Goal: Task Accomplishment & Management: Manage account settings

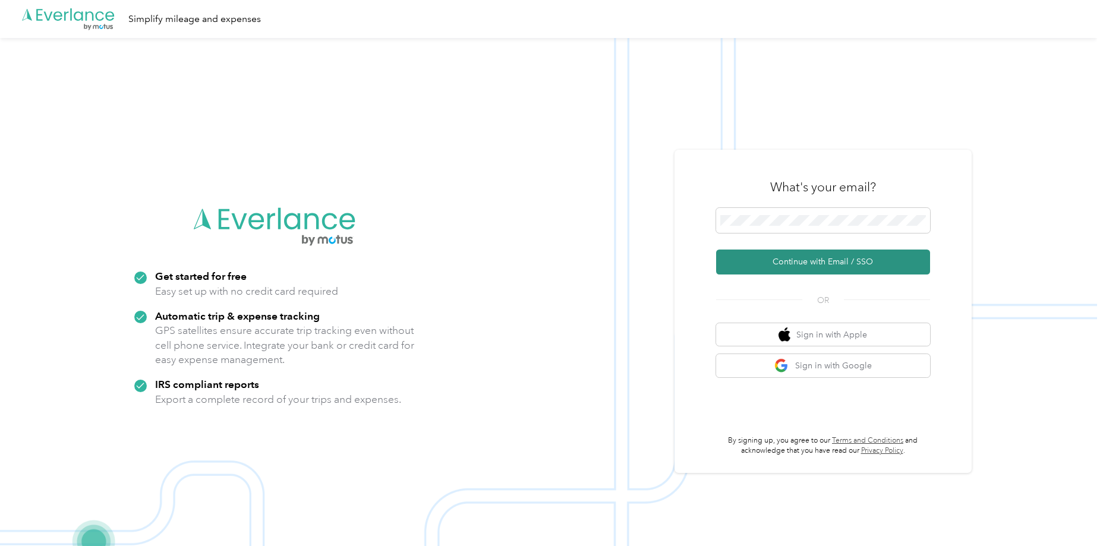
click at [848, 263] on button "Continue with Email / SSO" at bounding box center [823, 262] width 214 height 25
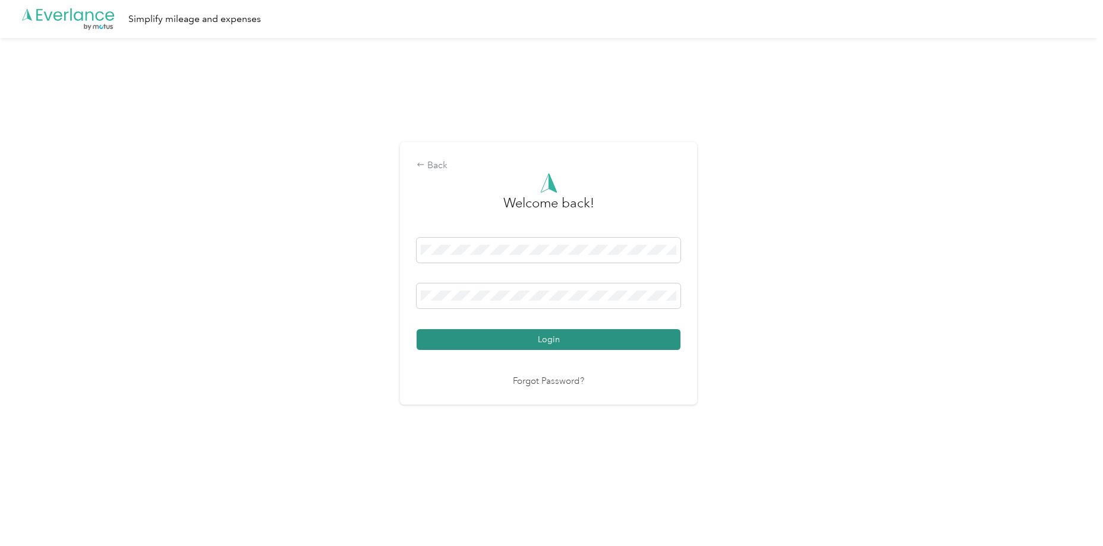
click at [552, 333] on button "Login" at bounding box center [549, 339] width 264 height 21
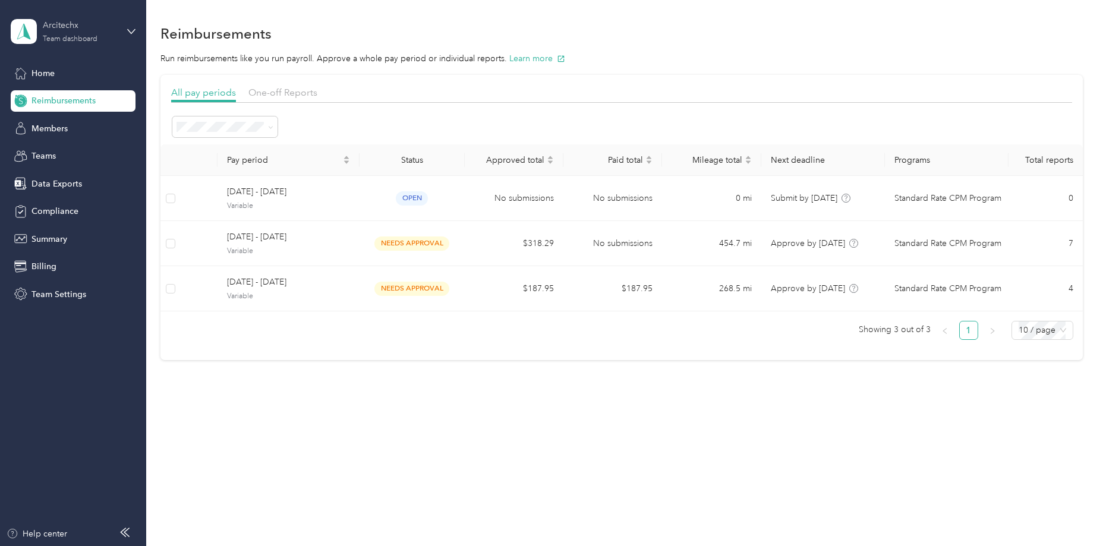
click at [84, 37] on div "Team dashboard" at bounding box center [70, 39] width 55 height 7
click at [67, 119] on div "Personal dashboard" at bounding box center [58, 124] width 75 height 12
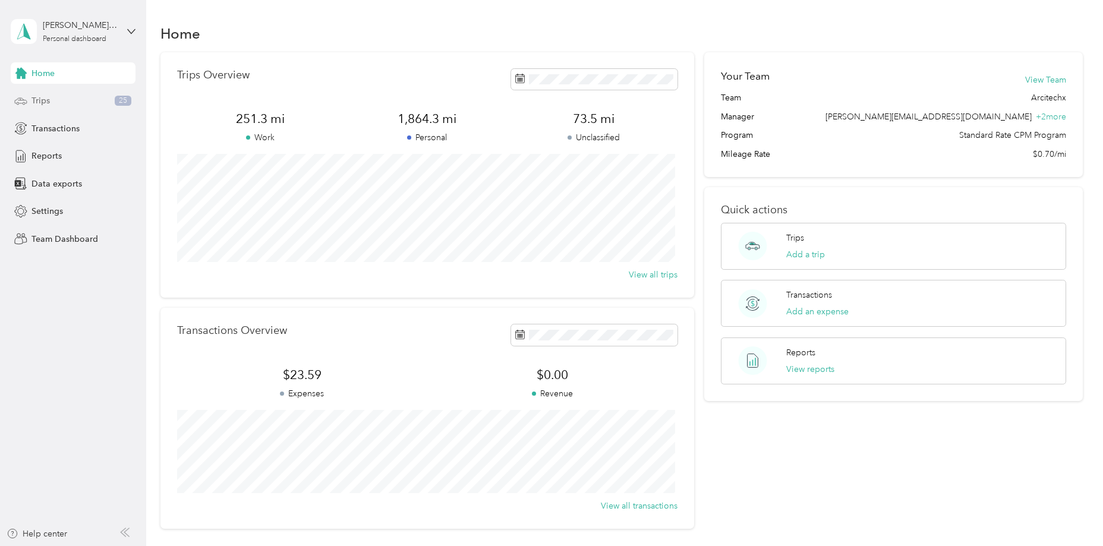
click at [55, 96] on div "Trips 25" at bounding box center [73, 100] width 125 height 21
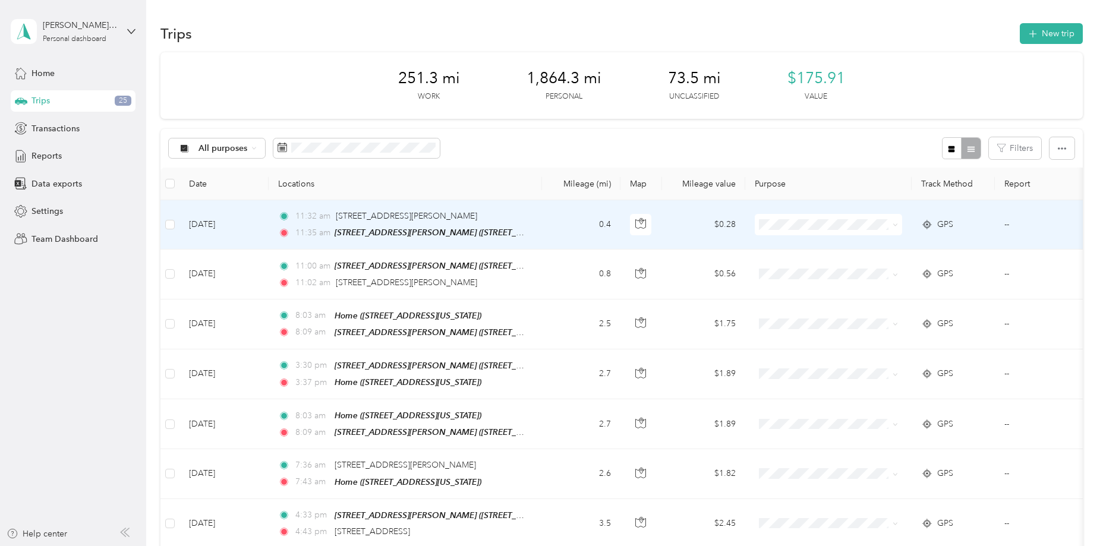
click at [805, 267] on span "Personal" at bounding box center [840, 268] width 110 height 12
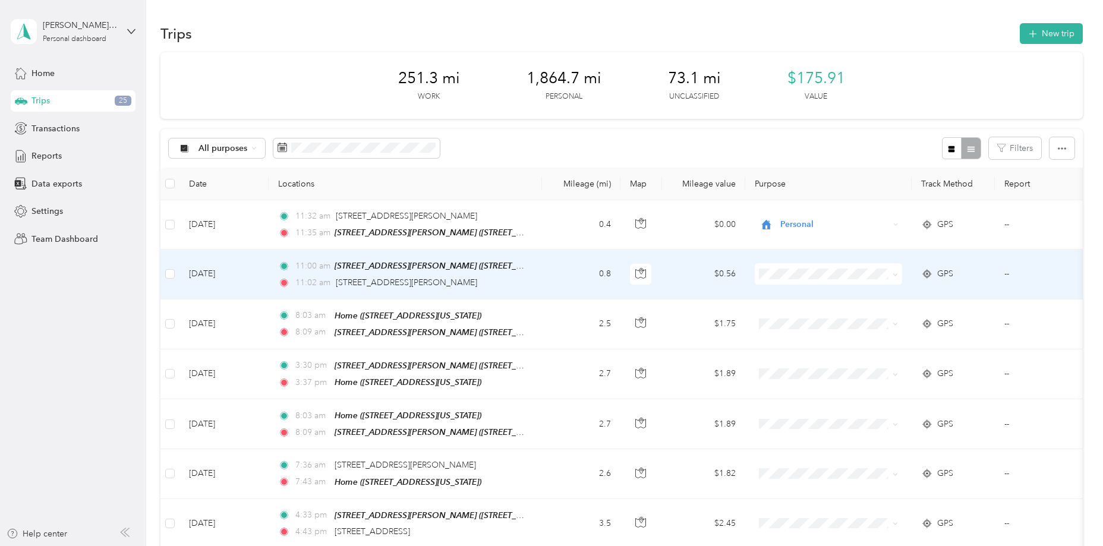
click at [786, 317] on span "Personal" at bounding box center [840, 313] width 110 height 12
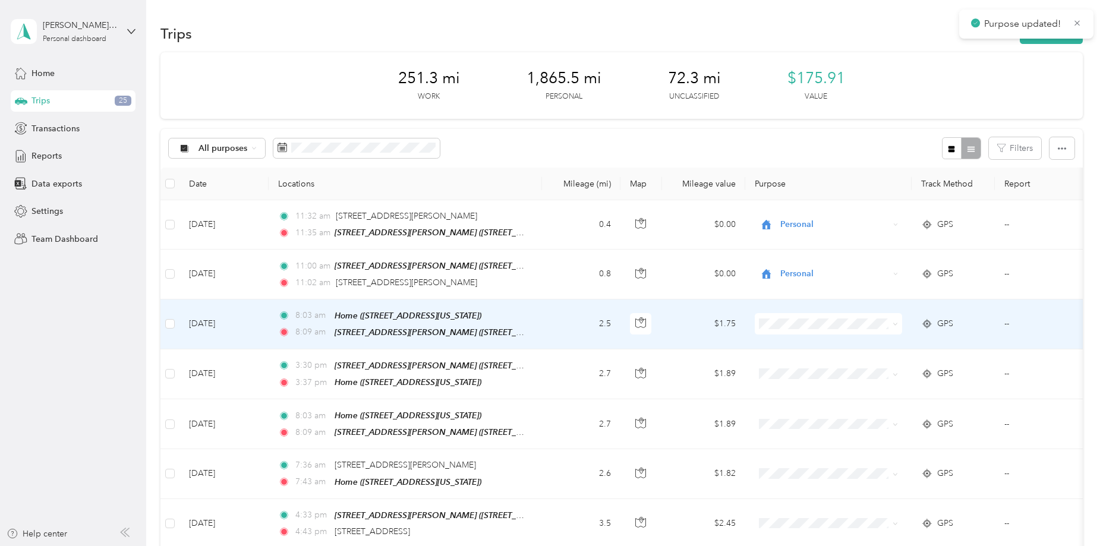
click at [791, 362] on span "Personal" at bounding box center [840, 362] width 110 height 12
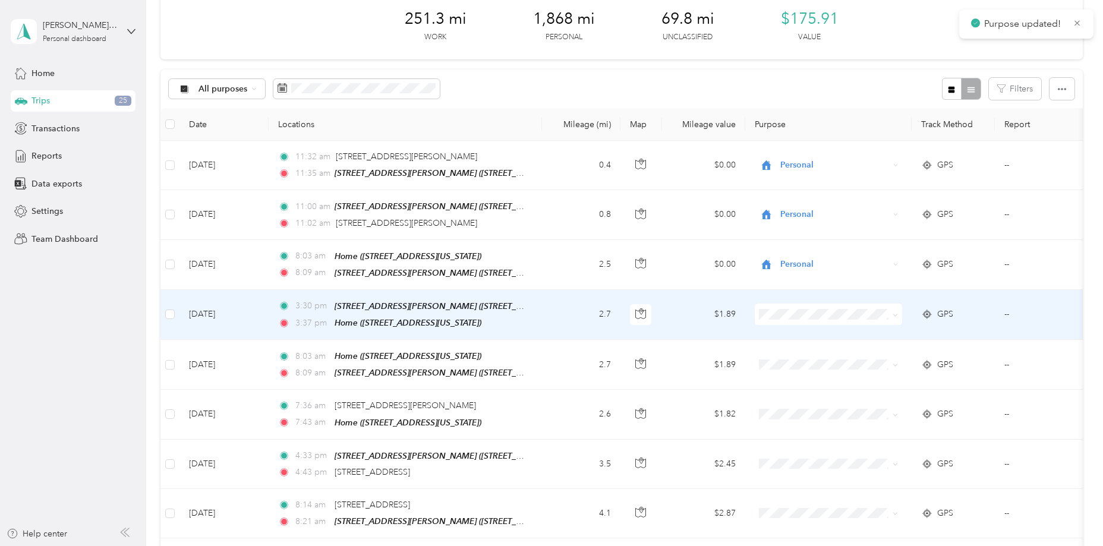
scroll to position [119, 0]
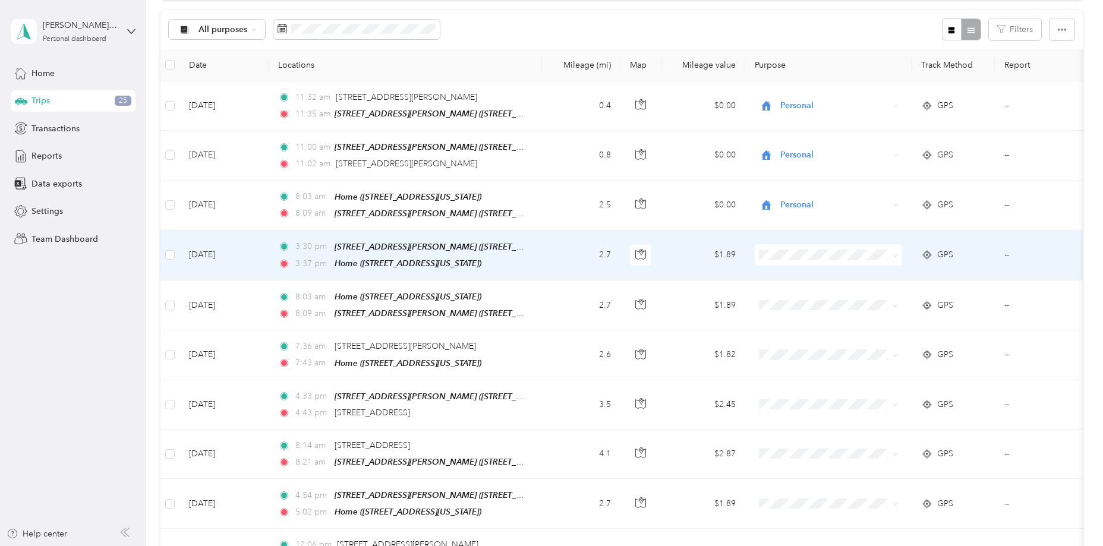
click at [787, 293] on span "Personal" at bounding box center [840, 292] width 110 height 12
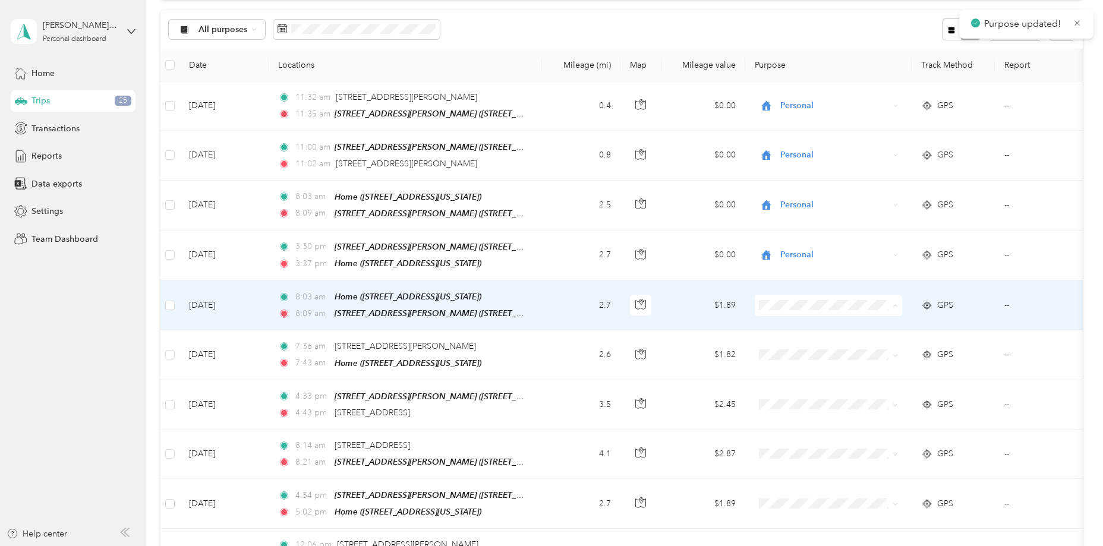
click at [792, 342] on span "Personal" at bounding box center [840, 344] width 110 height 12
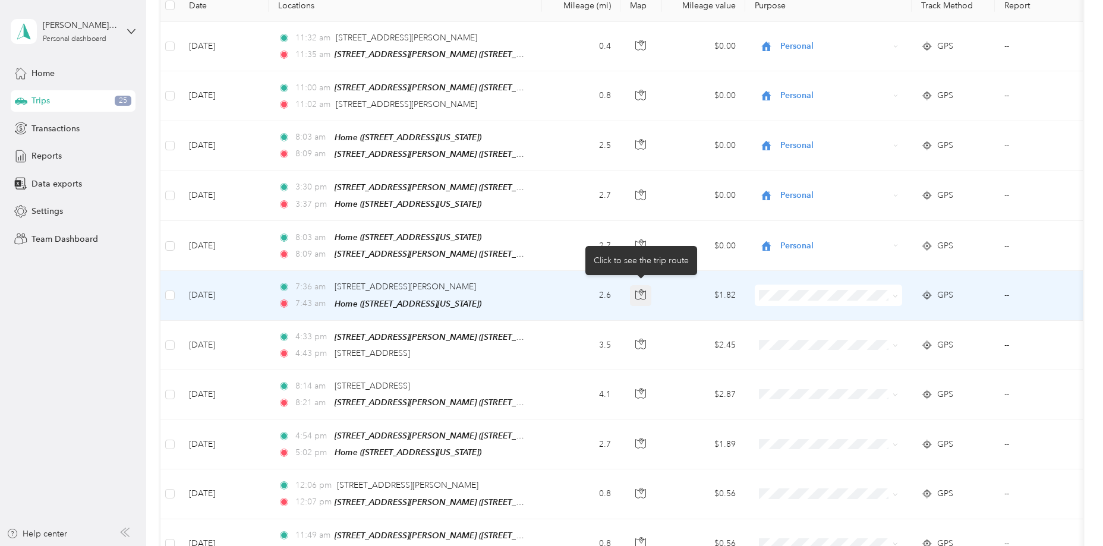
click at [637, 291] on icon "button" at bounding box center [640, 294] width 11 height 11
click at [798, 338] on li "Personal" at bounding box center [828, 333] width 147 height 21
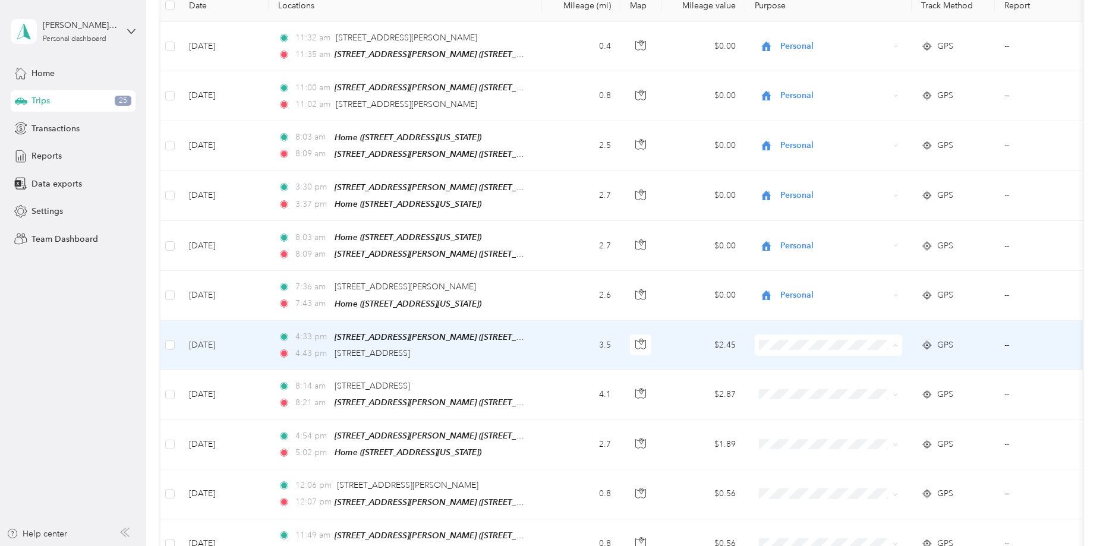
click at [793, 323] on td at bounding box center [828, 345] width 166 height 49
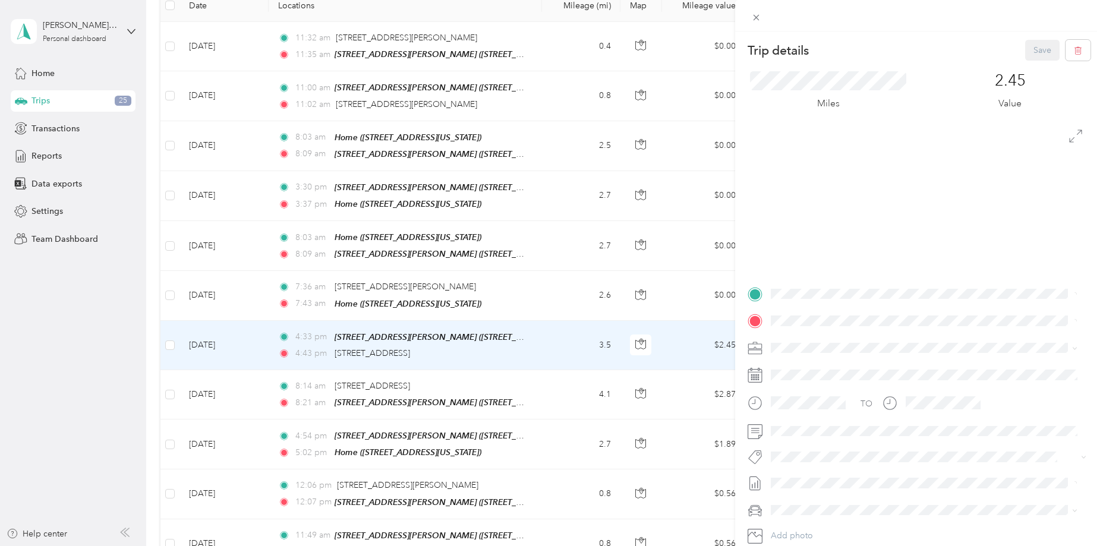
click at [669, 333] on div "Trip details Save This trip cannot be edited because it is either under review,…" at bounding box center [551, 273] width 1103 height 546
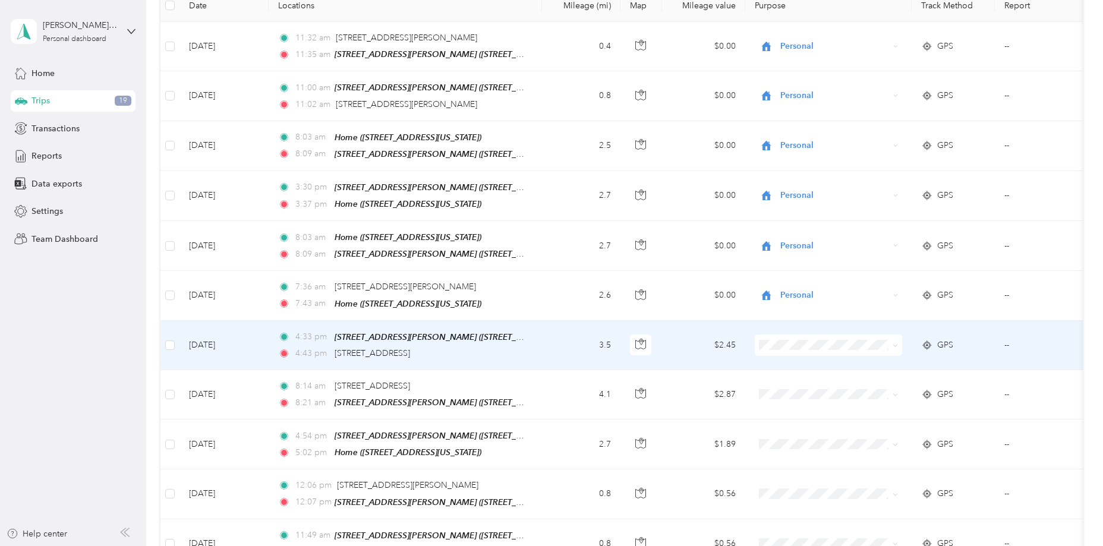
click at [788, 347] on span at bounding box center [828, 345] width 147 height 21
click at [792, 383] on span "Personal" at bounding box center [840, 382] width 110 height 12
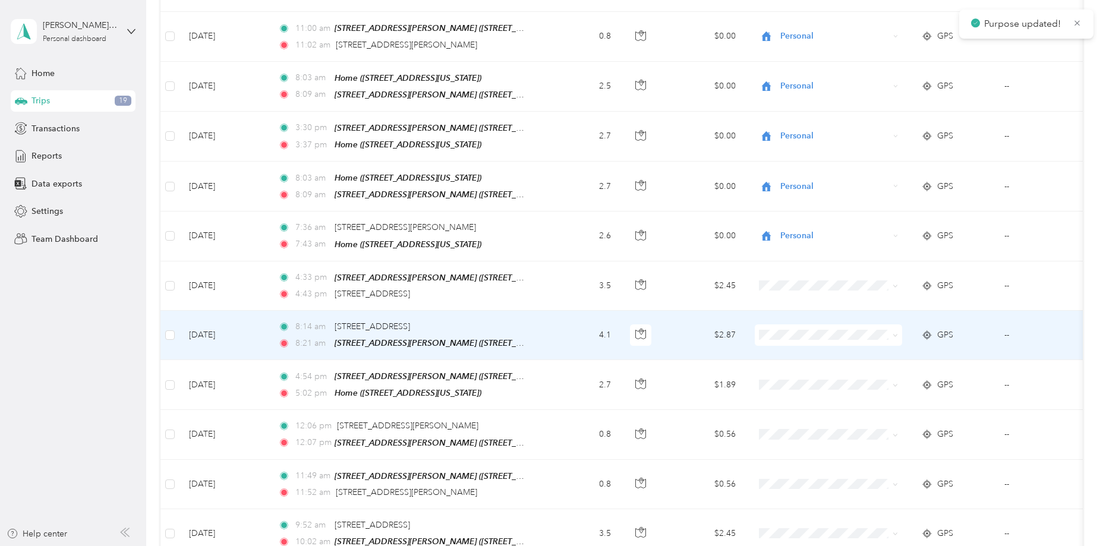
scroll to position [297, 0]
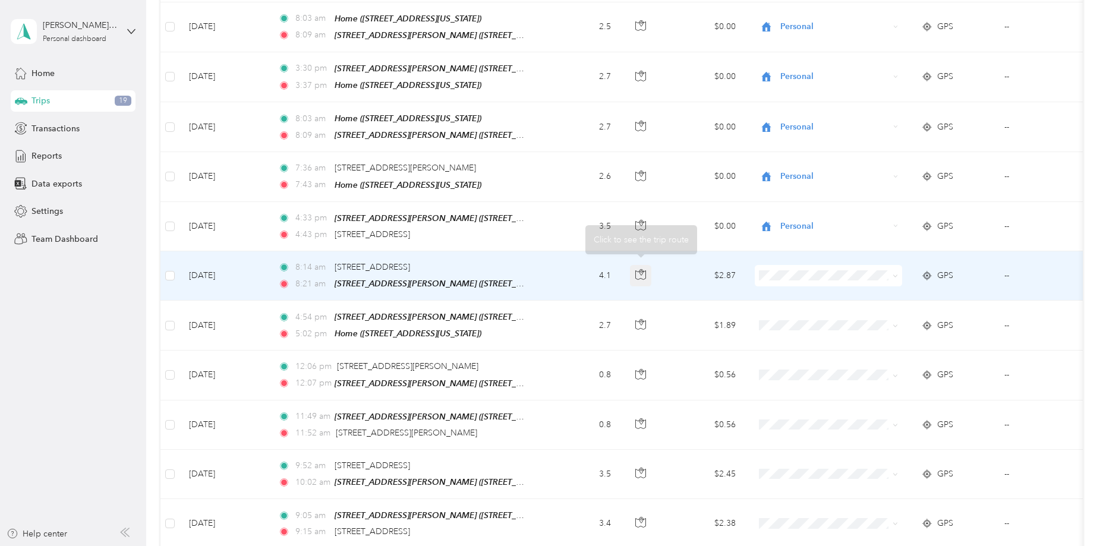
click at [643, 269] on icon "button" at bounding box center [640, 274] width 11 height 11
click at [754, 267] on td at bounding box center [828, 275] width 166 height 49
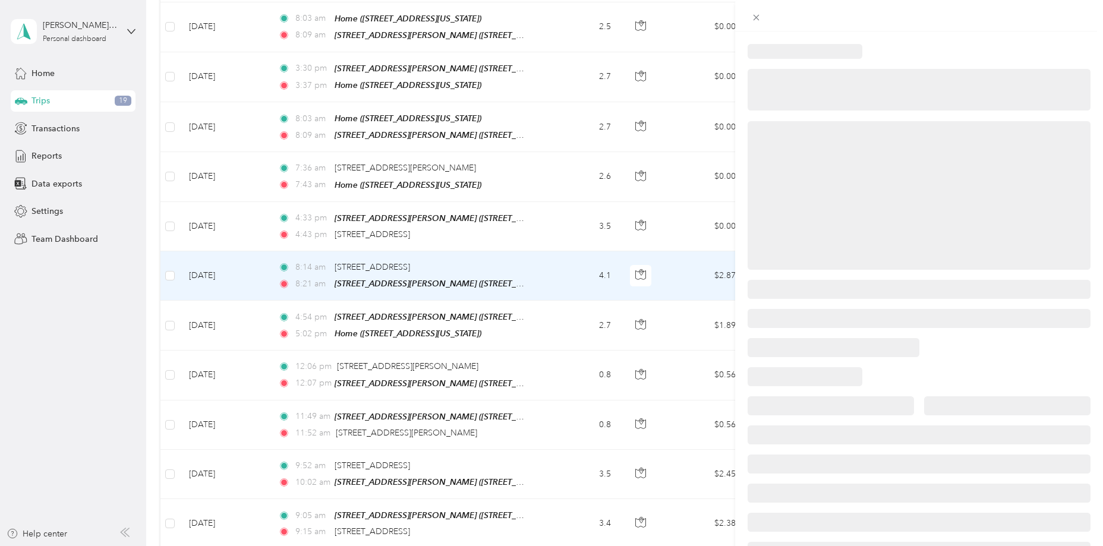
click at [758, 267] on div at bounding box center [919, 195] width 343 height 149
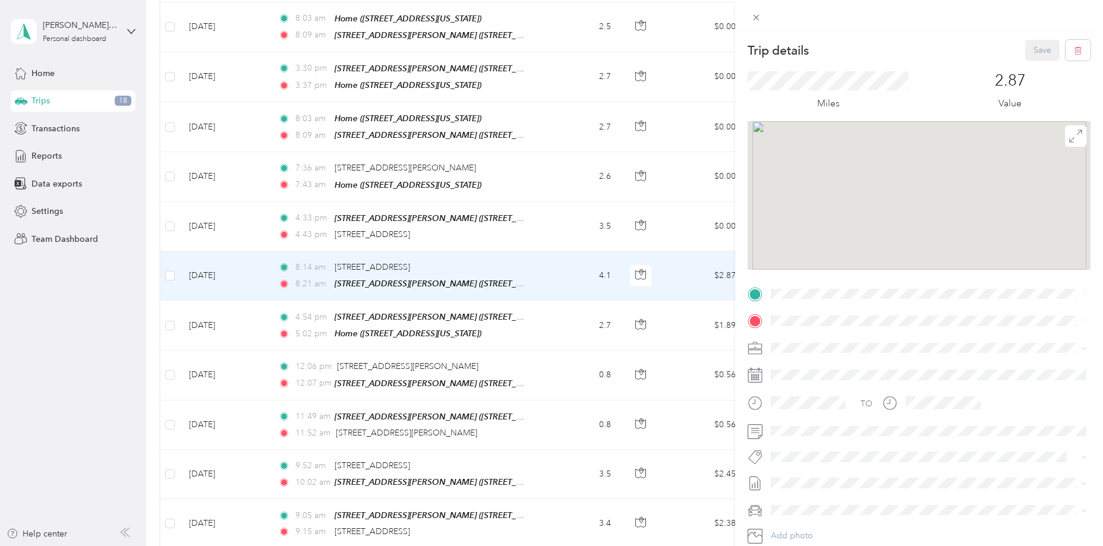
click at [694, 274] on div "Trip details Save This trip cannot be edited because it is either under review,…" at bounding box center [551, 273] width 1103 height 546
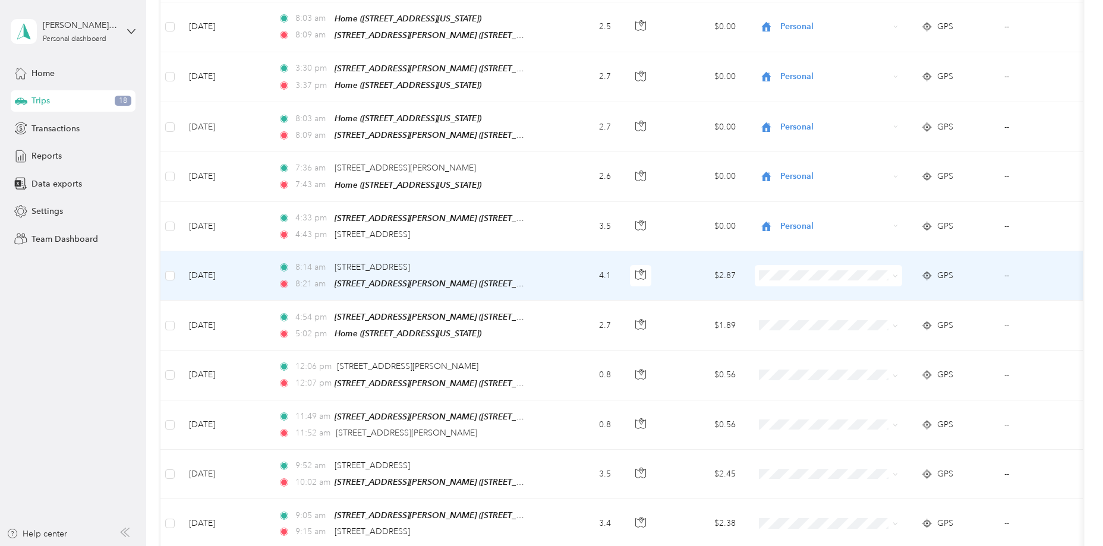
click at [793, 317] on li "Personal" at bounding box center [828, 311] width 147 height 21
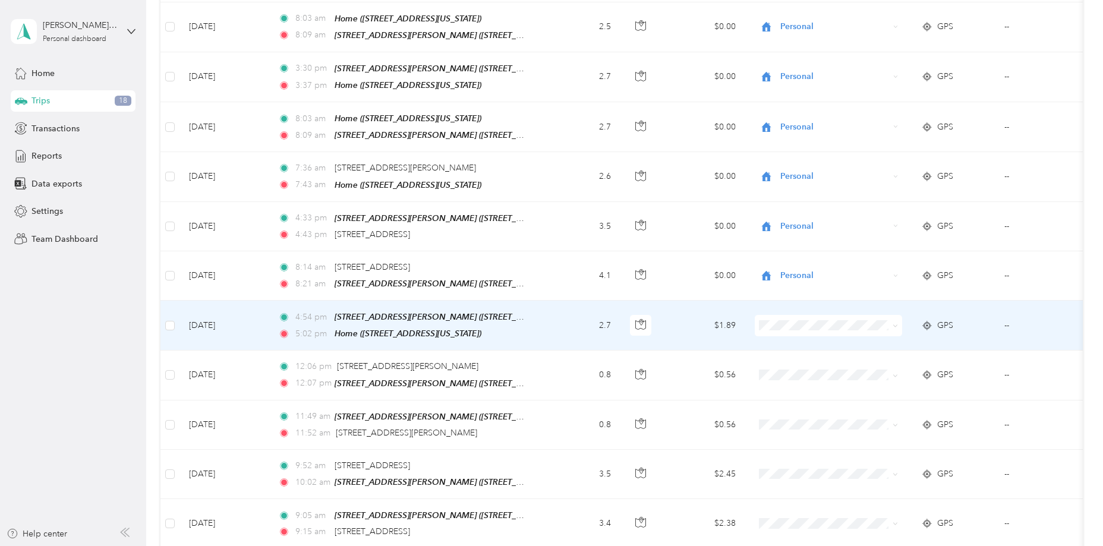
click at [783, 306] on td at bounding box center [828, 326] width 166 height 50
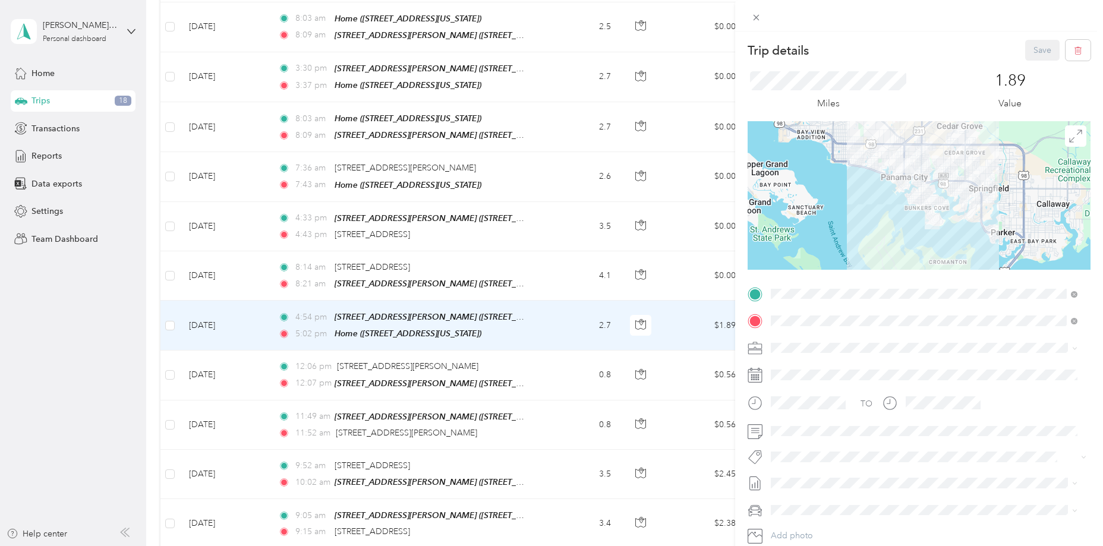
click at [663, 312] on div "Trip details Save This trip cannot be edited because it is either under review,…" at bounding box center [551, 273] width 1103 height 546
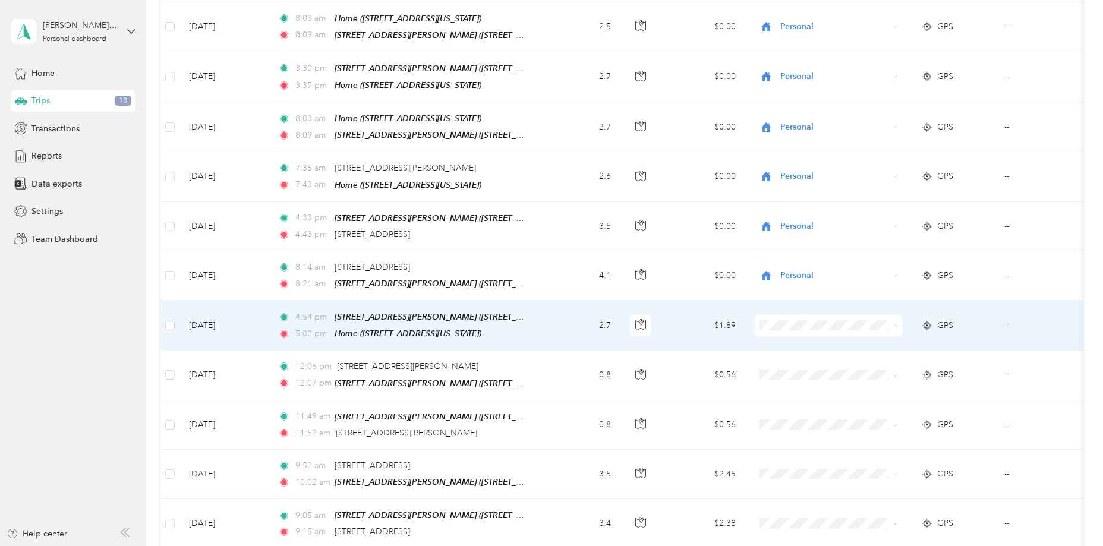
click at [794, 365] on li "Personal" at bounding box center [828, 361] width 147 height 21
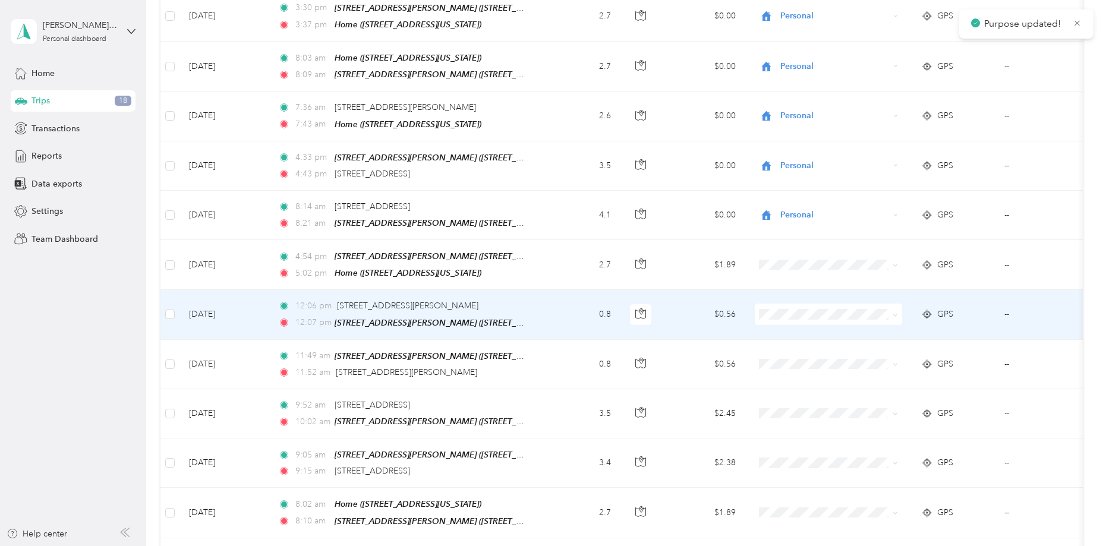
scroll to position [416, 0]
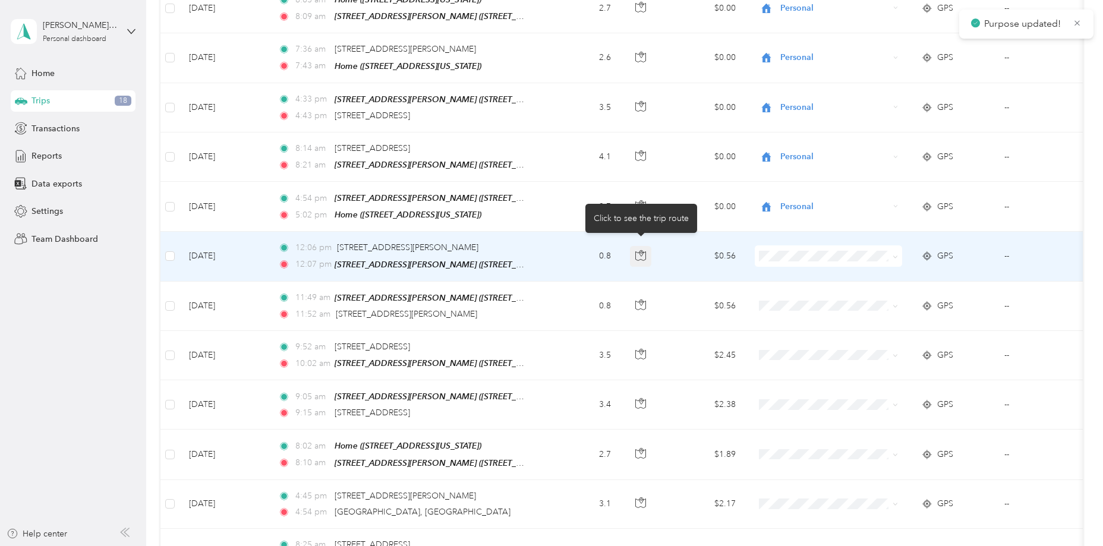
click at [643, 250] on icon "button" at bounding box center [640, 255] width 11 height 11
click at [787, 289] on span "Personal" at bounding box center [840, 291] width 110 height 12
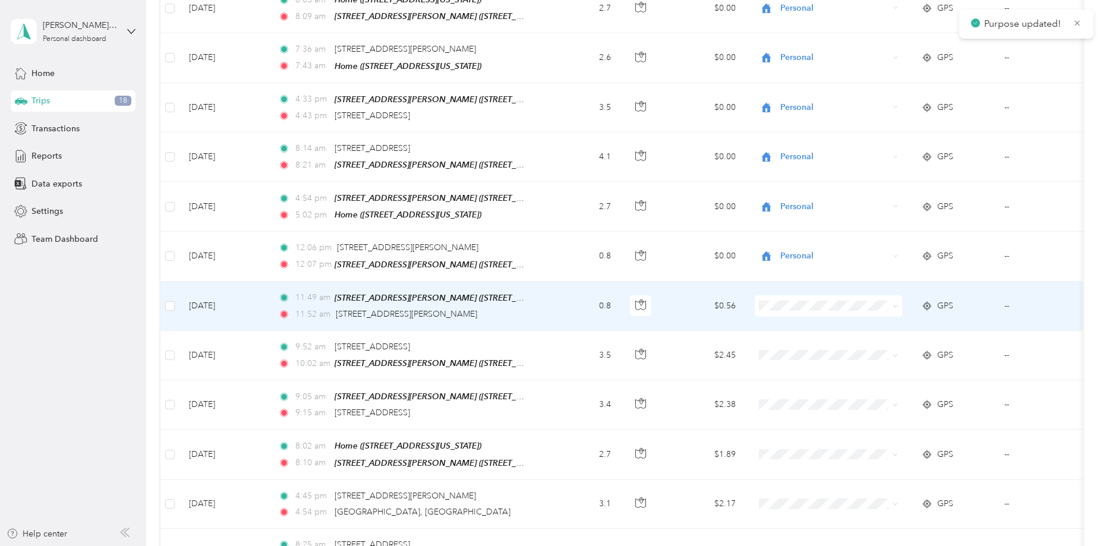
click at [787, 337] on span "Personal" at bounding box center [840, 336] width 110 height 12
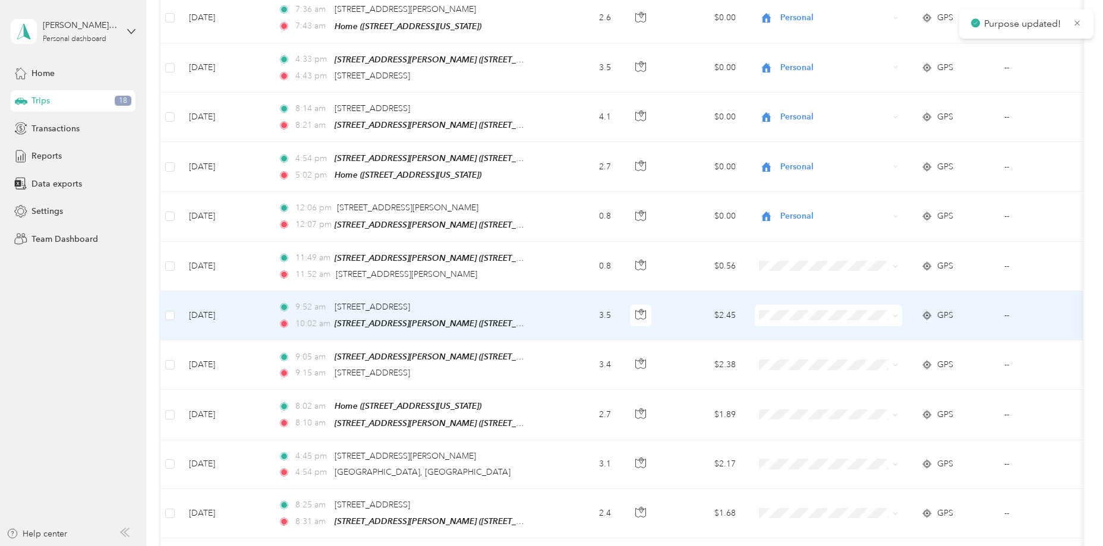
scroll to position [476, 0]
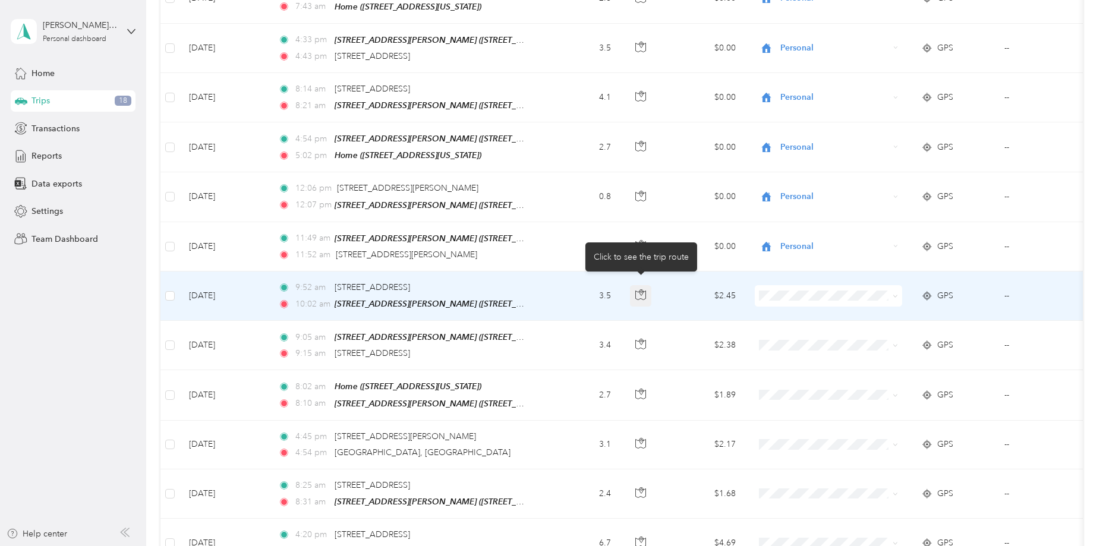
click at [641, 289] on icon "button" at bounding box center [640, 294] width 11 height 11
click at [804, 310] on span "Arcitechx" at bounding box center [840, 306] width 110 height 12
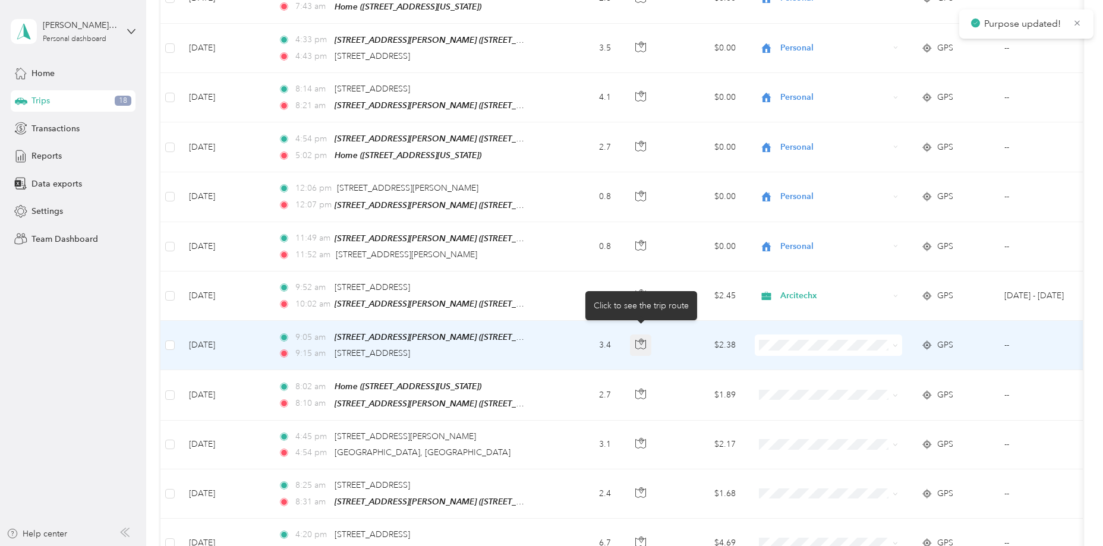
click at [638, 339] on icon "button" at bounding box center [640, 344] width 11 height 11
click at [781, 354] on span "Arcitechx" at bounding box center [828, 358] width 131 height 12
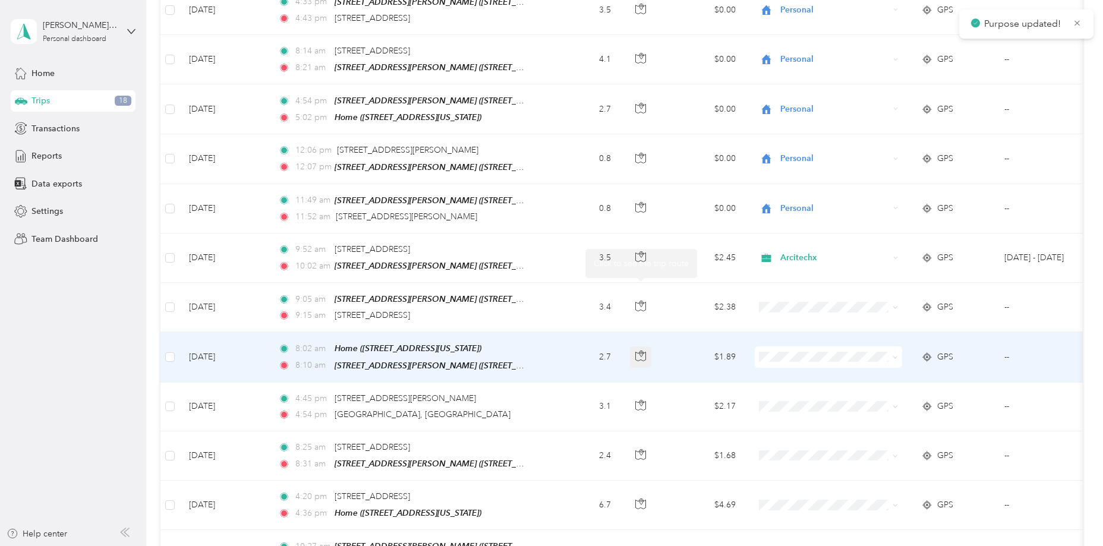
scroll to position [535, 0]
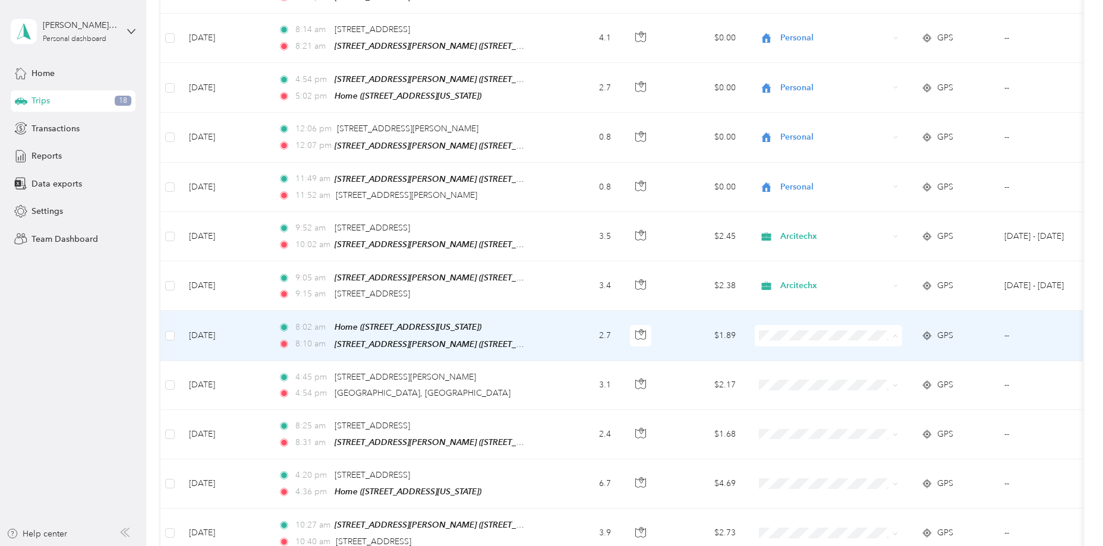
click at [785, 366] on span "Personal" at bounding box center [840, 368] width 110 height 12
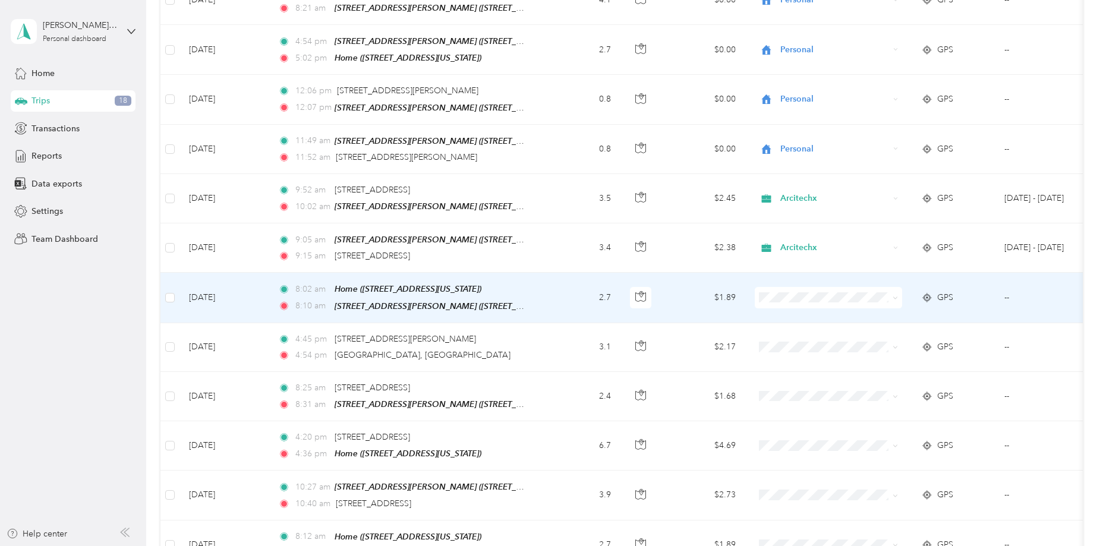
scroll to position [594, 0]
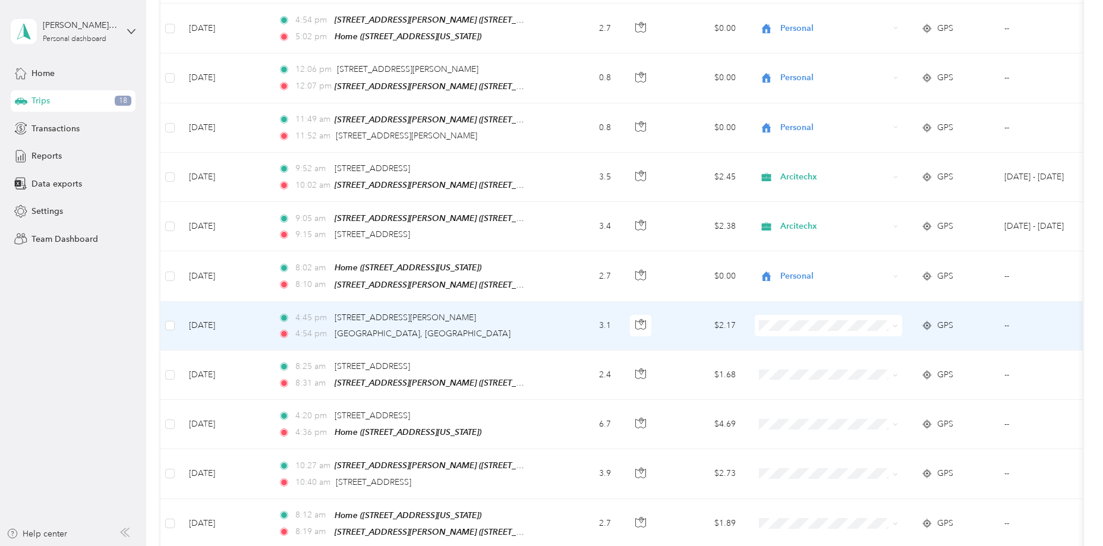
click at [810, 355] on span "Personal" at bounding box center [840, 357] width 110 height 12
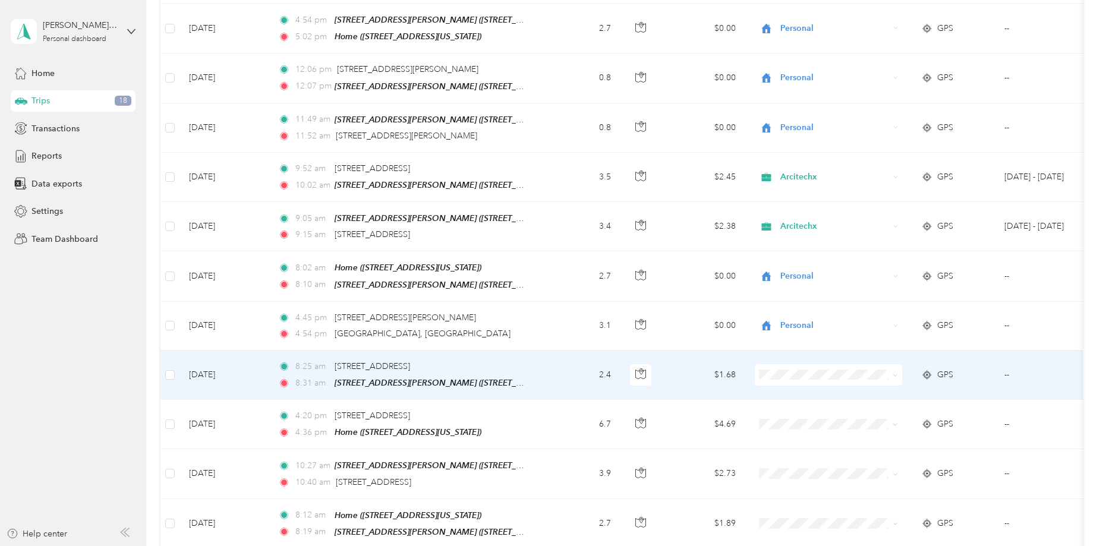
click at [785, 402] on span "Personal" at bounding box center [840, 403] width 110 height 12
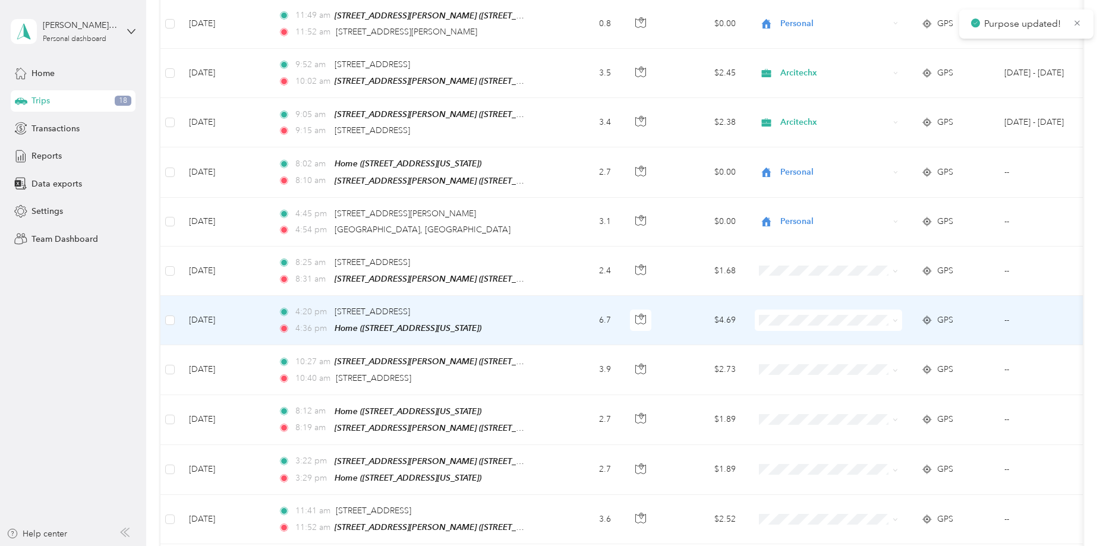
scroll to position [713, 0]
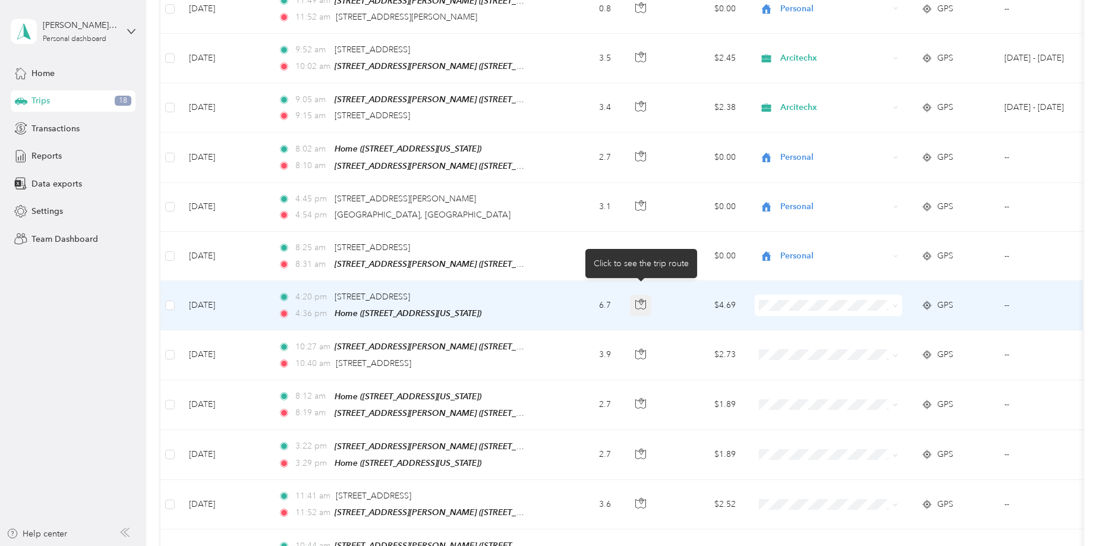
click at [643, 300] on icon "button" at bounding box center [642, 303] width 4 height 6
click at [797, 319] on li "Arcitechx" at bounding box center [828, 316] width 147 height 21
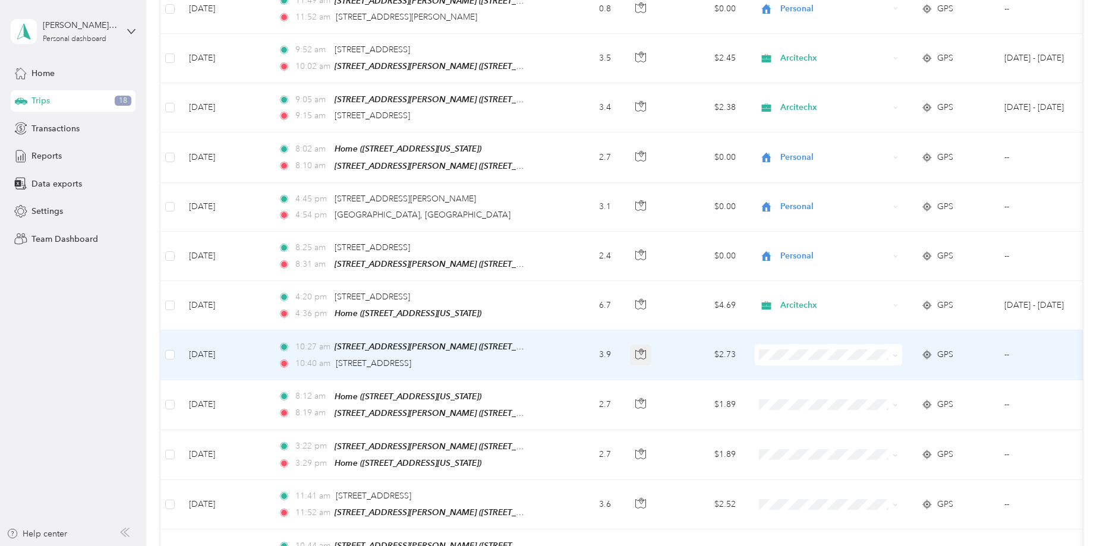
click at [639, 349] on icon "button" at bounding box center [640, 354] width 11 height 11
click at [789, 368] on span "Arcitechx" at bounding box center [840, 364] width 110 height 12
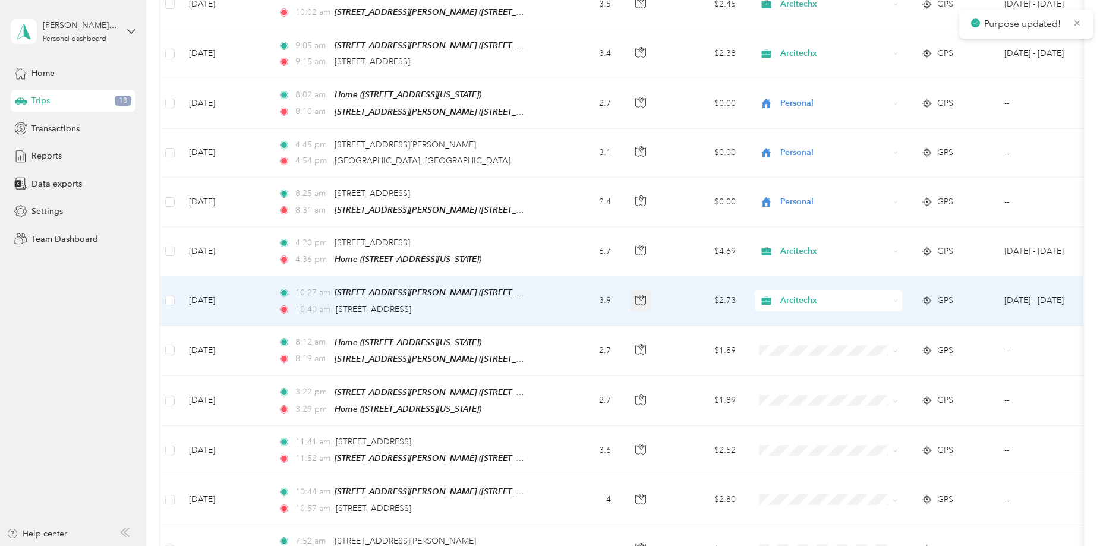
scroll to position [773, 0]
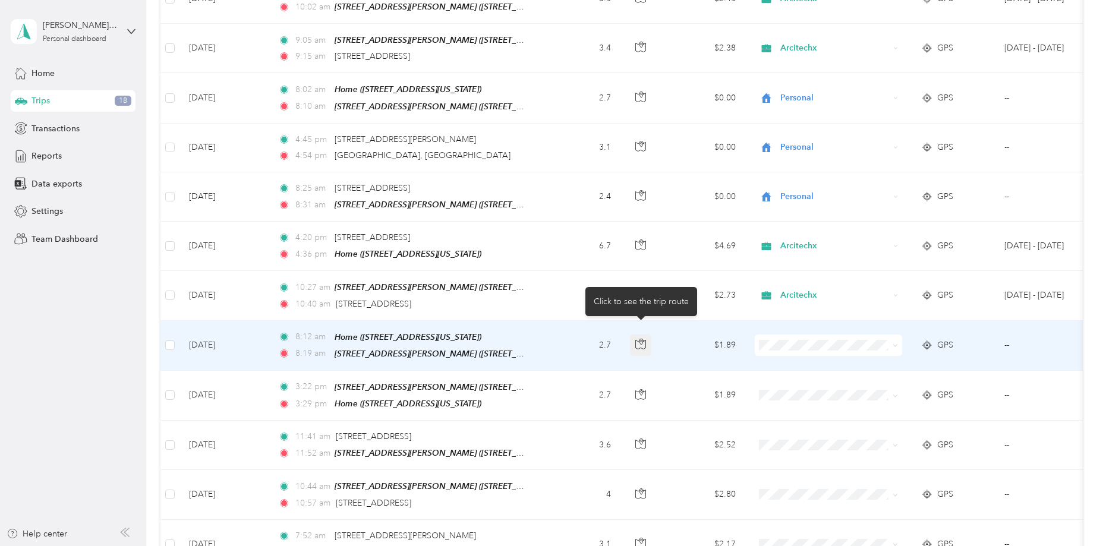
click at [642, 339] on icon "button" at bounding box center [642, 342] width 4 height 6
click at [791, 372] on span "Personal" at bounding box center [840, 375] width 110 height 12
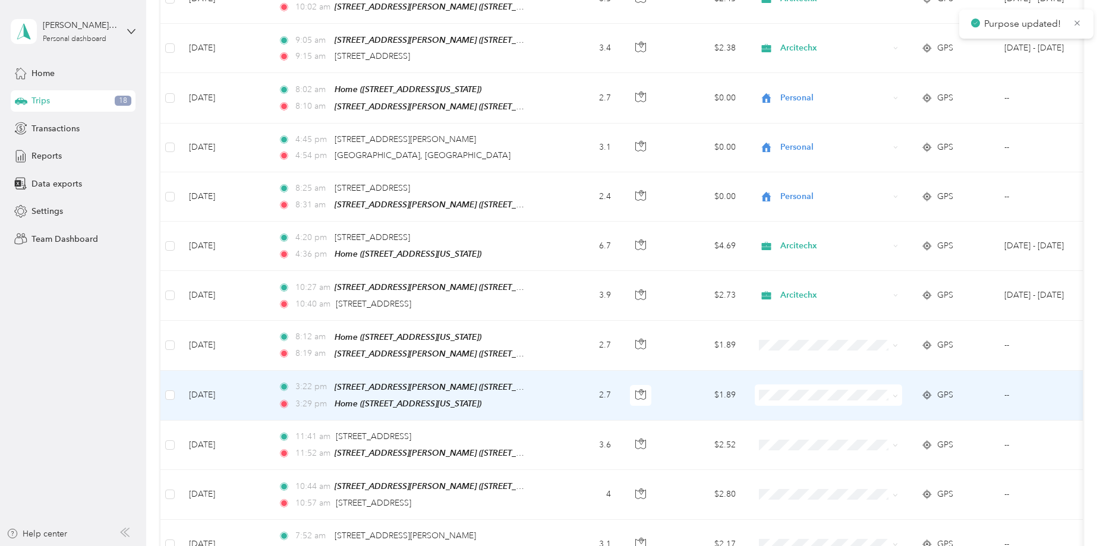
click at [791, 417] on li "Personal" at bounding box center [828, 422] width 147 height 21
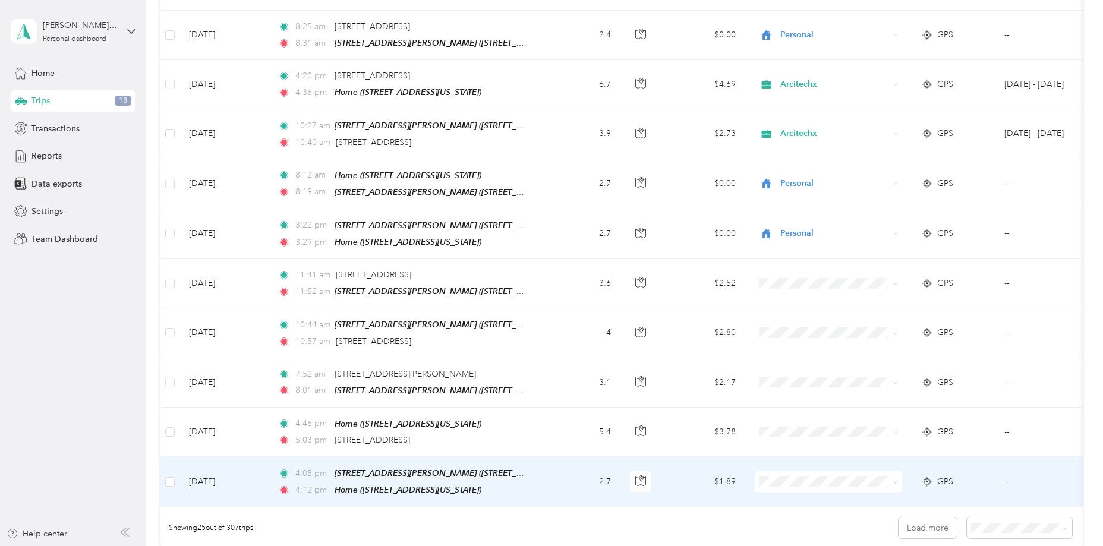
scroll to position [913, 0]
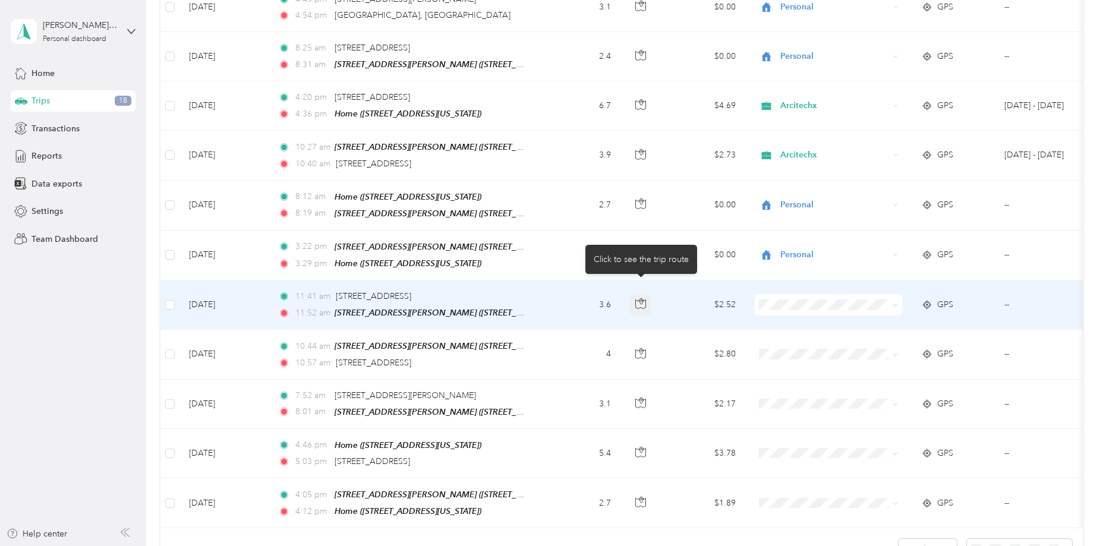
click at [640, 298] on icon "button" at bounding box center [640, 303] width 11 height 11
click at [791, 306] on span "Arcitechx" at bounding box center [840, 312] width 110 height 12
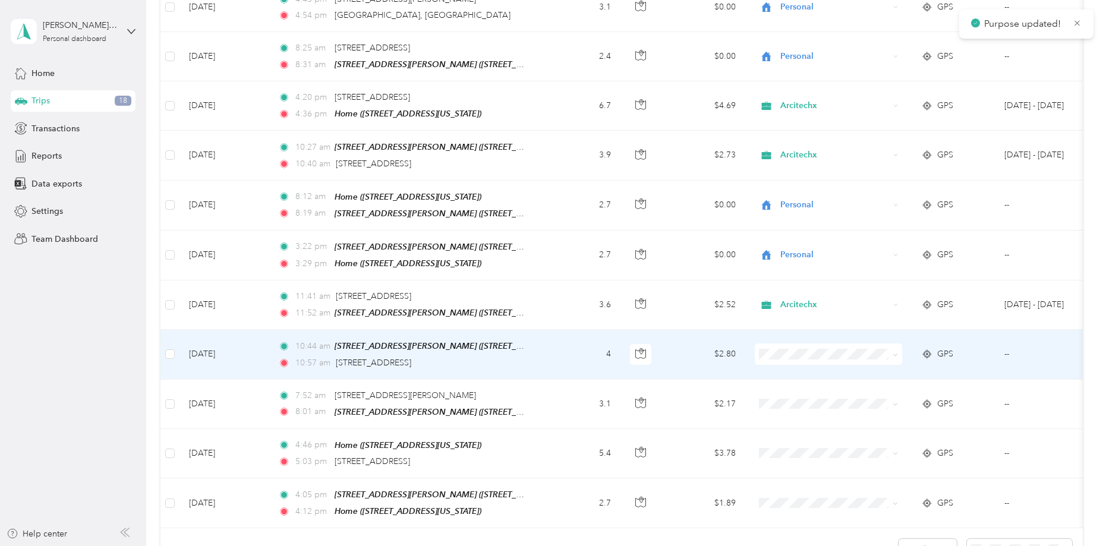
click at [794, 357] on span "Arcitechx" at bounding box center [840, 360] width 110 height 12
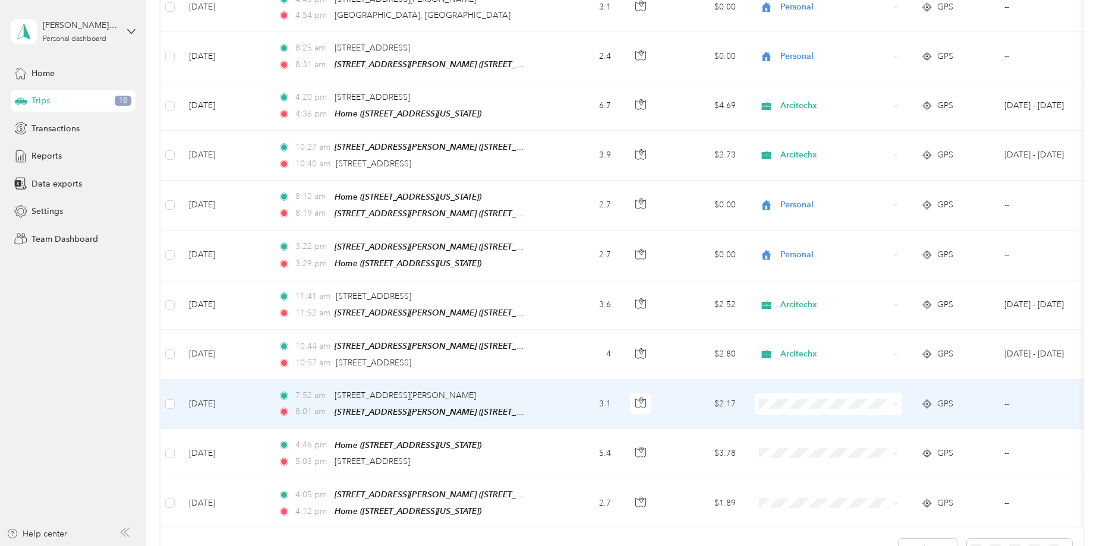
click at [807, 433] on li "Personal" at bounding box center [828, 424] width 147 height 21
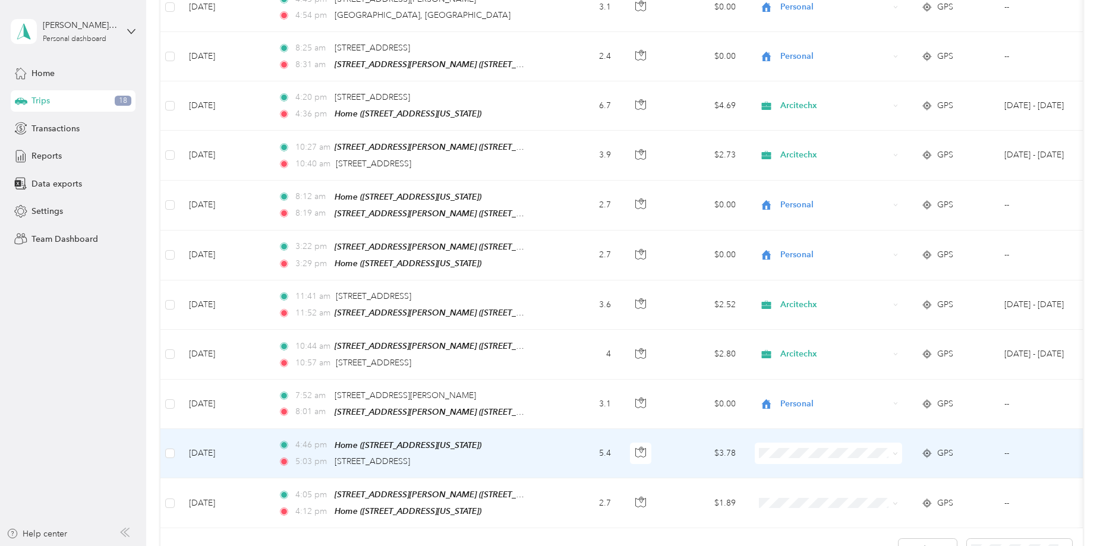
click at [811, 481] on li "Personal" at bounding box center [828, 478] width 147 height 21
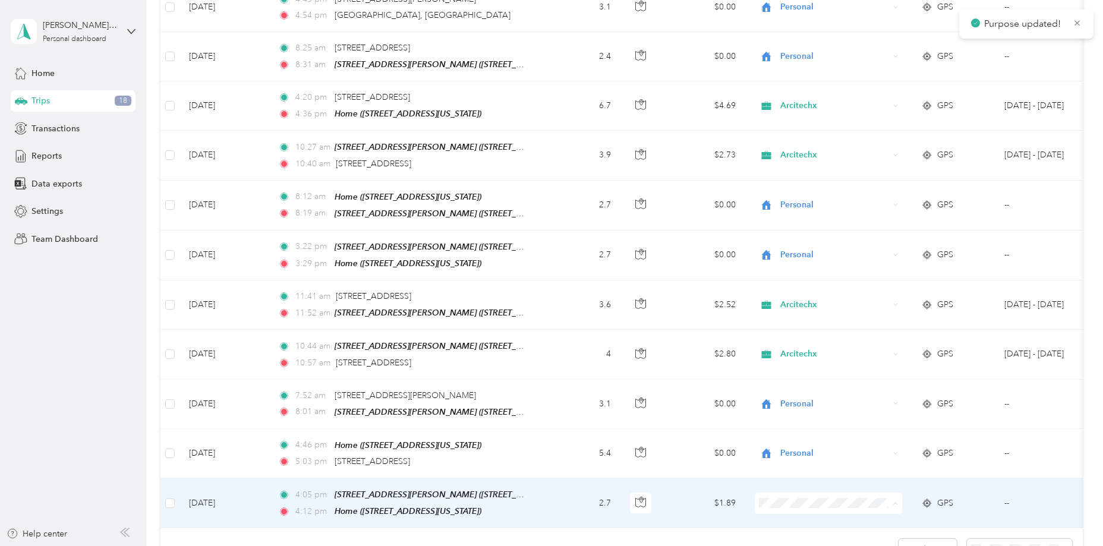
click at [810, 534] on body "Purpose updated! [PERSON_NAME] Childs Personal dashboard Home Trips 18 Transact…" at bounding box center [548, 273] width 1097 height 546
click at [811, 526] on span "Personal" at bounding box center [840, 527] width 110 height 12
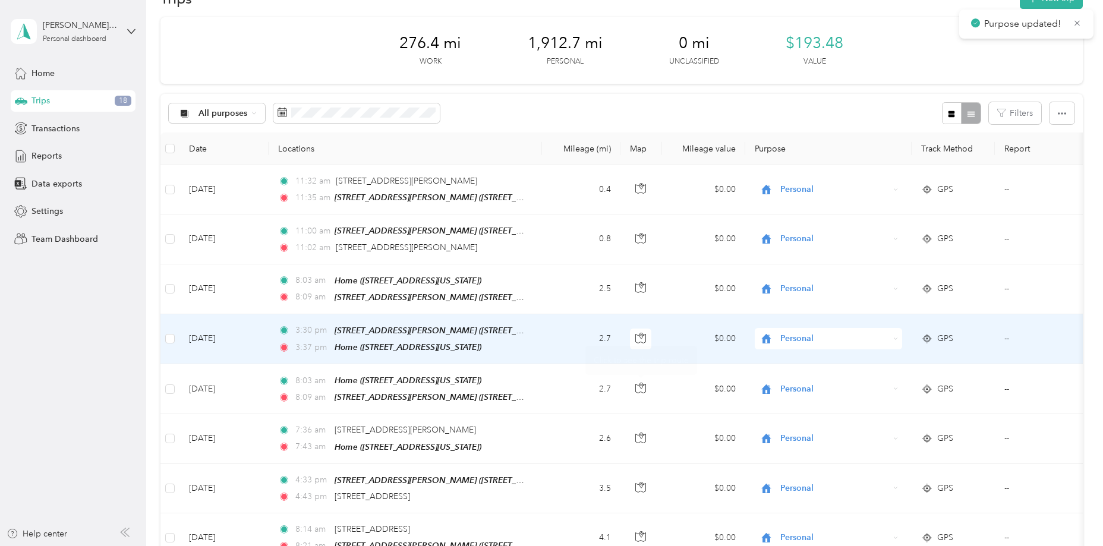
scroll to position [0, 0]
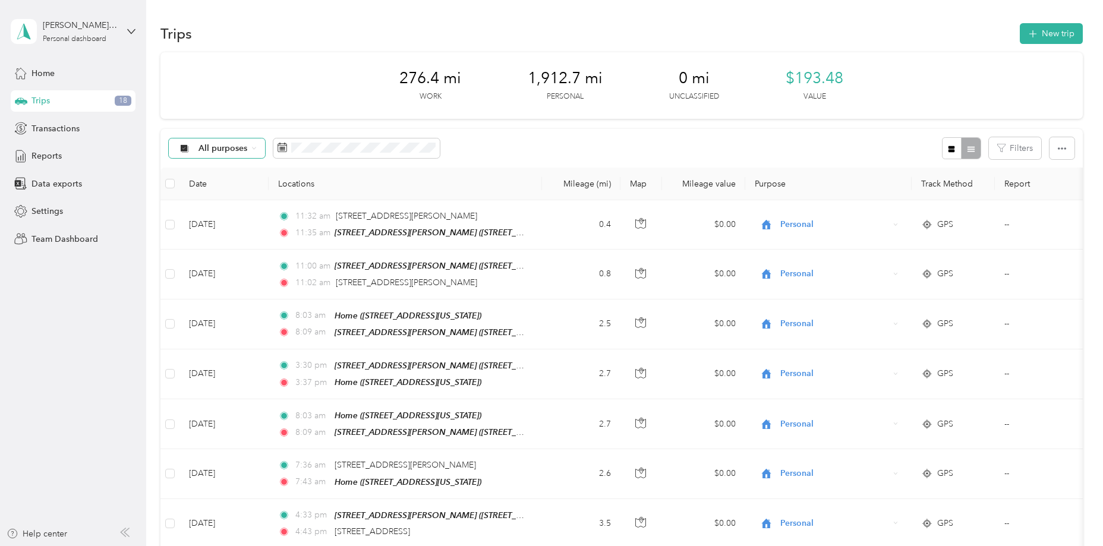
click at [237, 151] on span "All purposes" at bounding box center [223, 148] width 49 height 8
click at [228, 190] on span "Unclassified" at bounding box center [228, 187] width 58 height 12
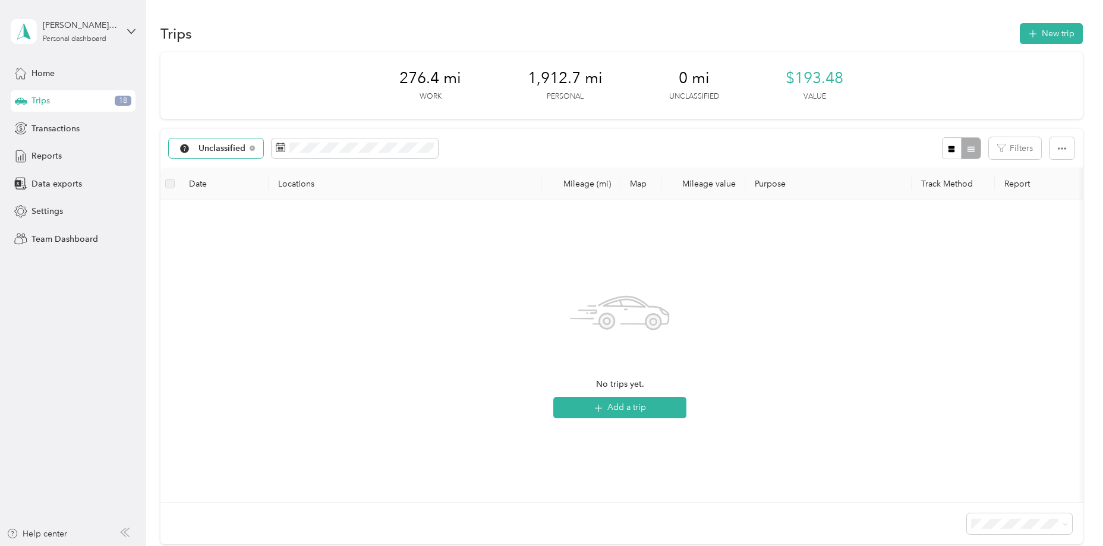
click at [253, 145] on div "Unclassified" at bounding box center [216, 148] width 95 height 20
click at [232, 170] on span "All purposes" at bounding box center [230, 169] width 62 height 12
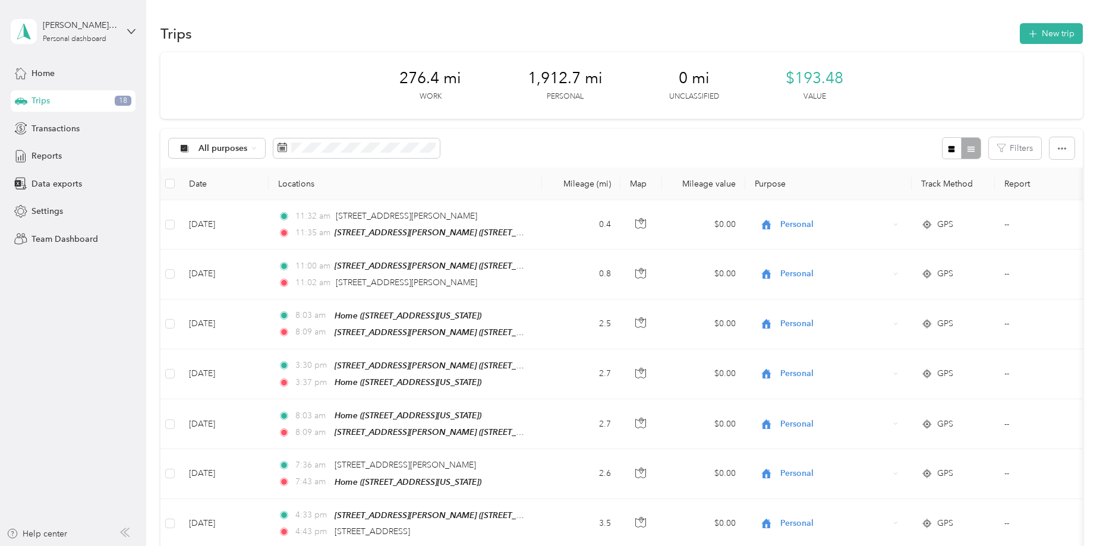
click at [109, 99] on div "Trips 18" at bounding box center [73, 100] width 125 height 21
click at [59, 154] on span "Reports" at bounding box center [47, 156] width 30 height 12
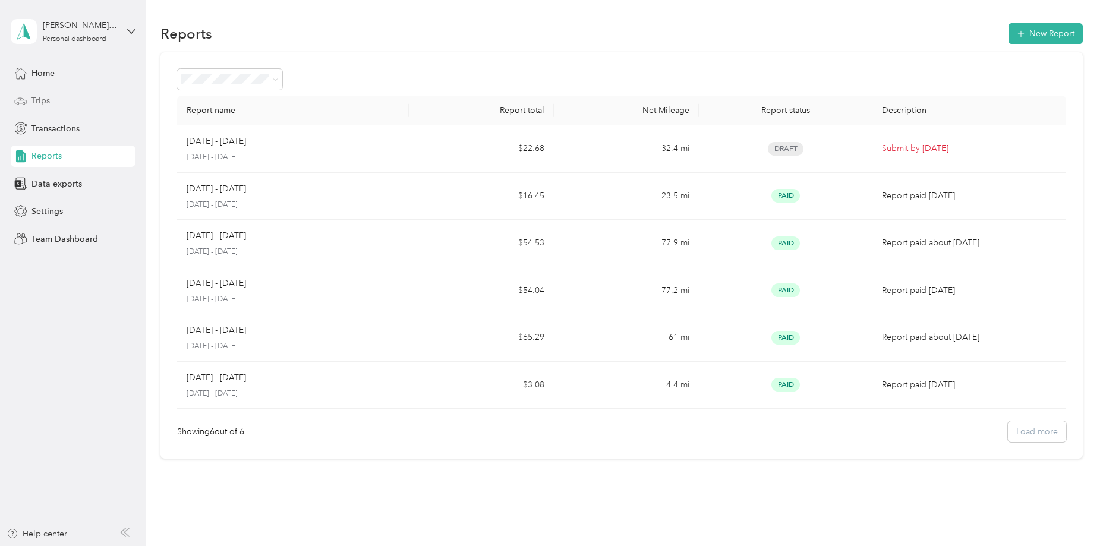
click at [45, 103] on span "Trips" at bounding box center [41, 101] width 18 height 12
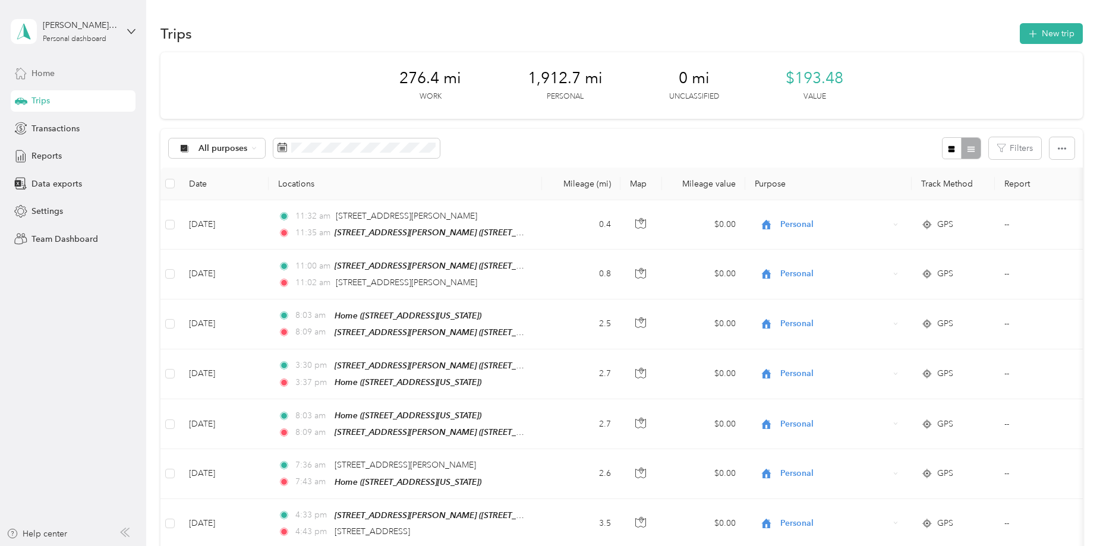
click at [53, 77] on span "Home" at bounding box center [43, 73] width 23 height 12
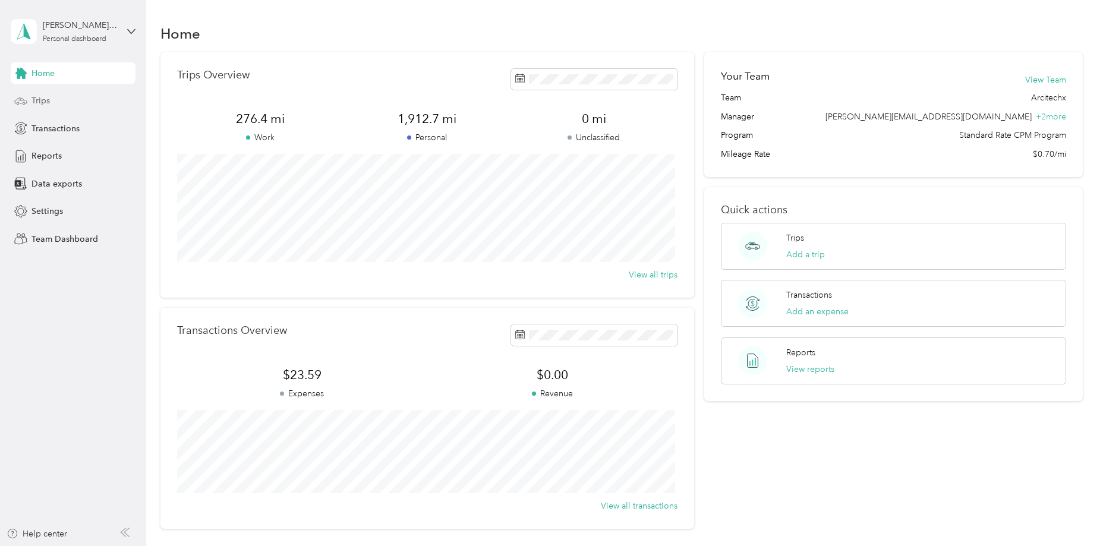
click at [72, 103] on div "Trips" at bounding box center [73, 100] width 125 height 21
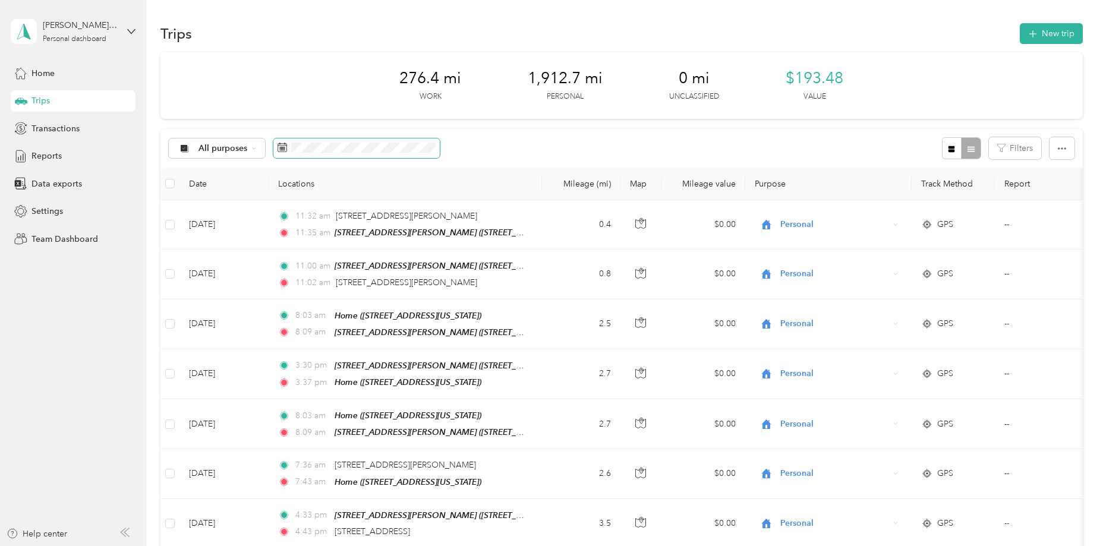
click at [376, 138] on span at bounding box center [356, 148] width 166 height 20
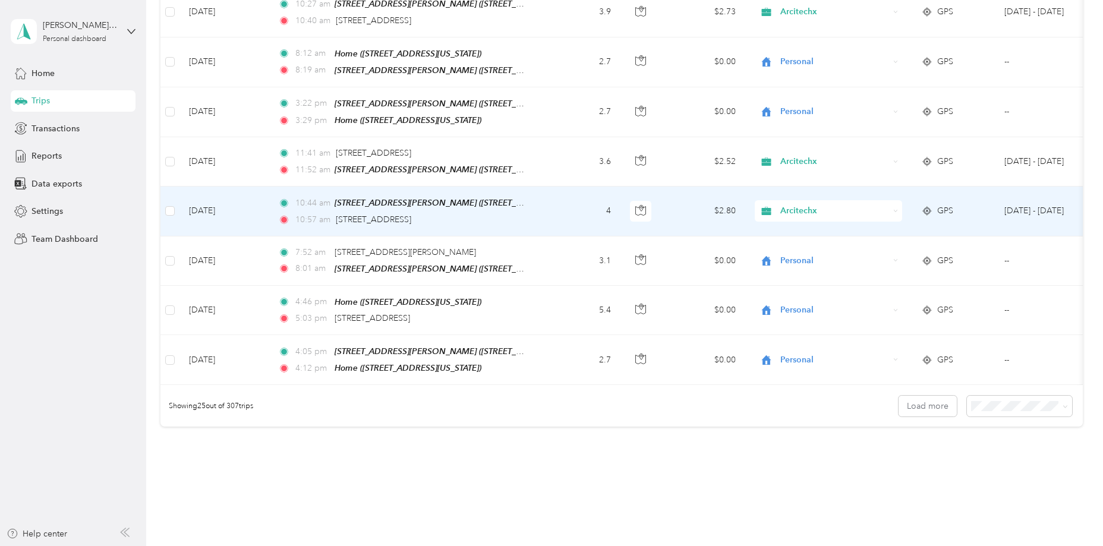
scroll to position [1091, 0]
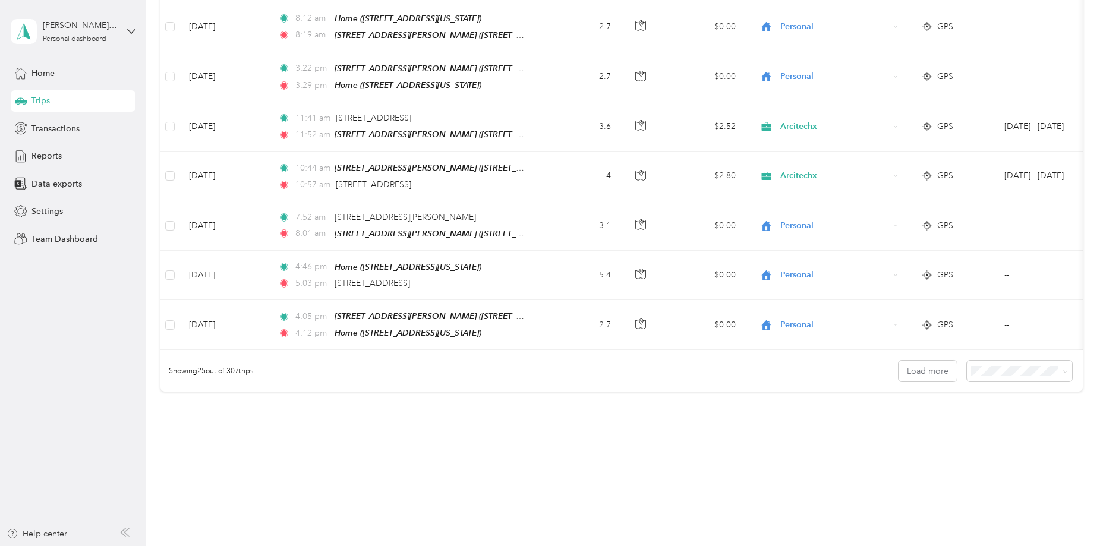
click at [1006, 423] on span "100 per load" at bounding box center [996, 425] width 49 height 10
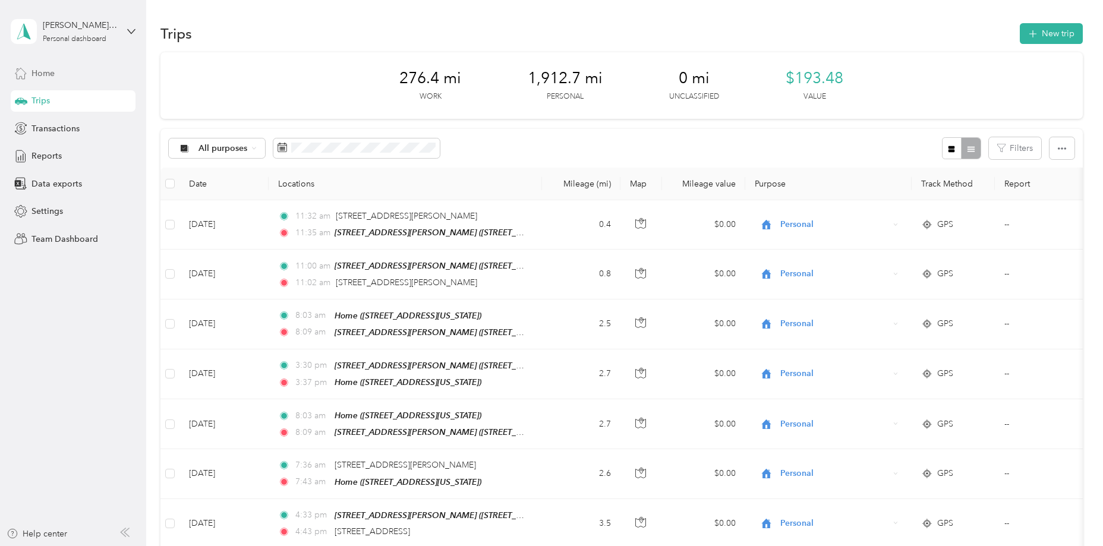
click at [76, 75] on div "Home" at bounding box center [73, 72] width 125 height 21
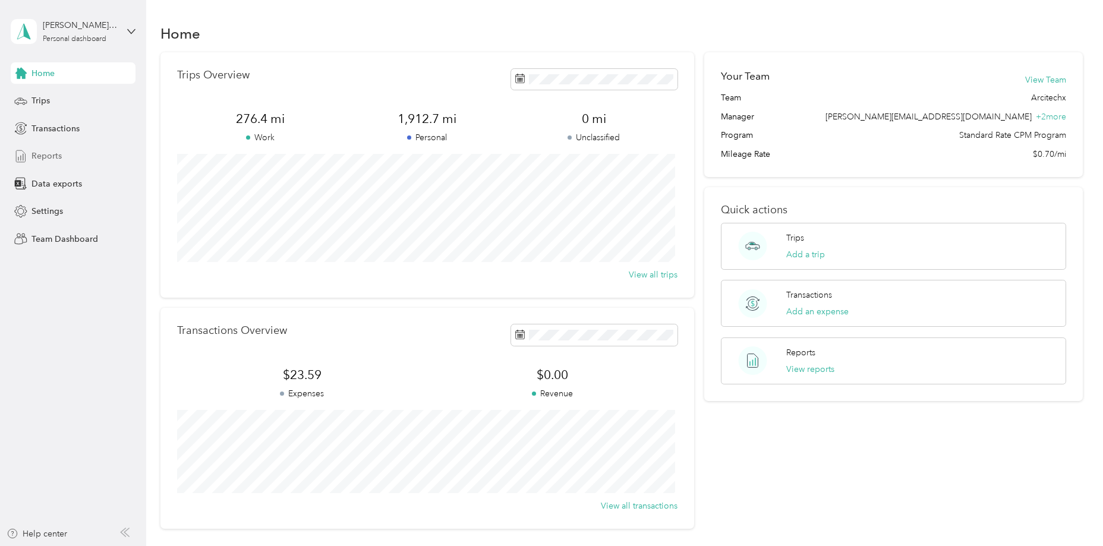
click at [53, 159] on span "Reports" at bounding box center [47, 156] width 30 height 12
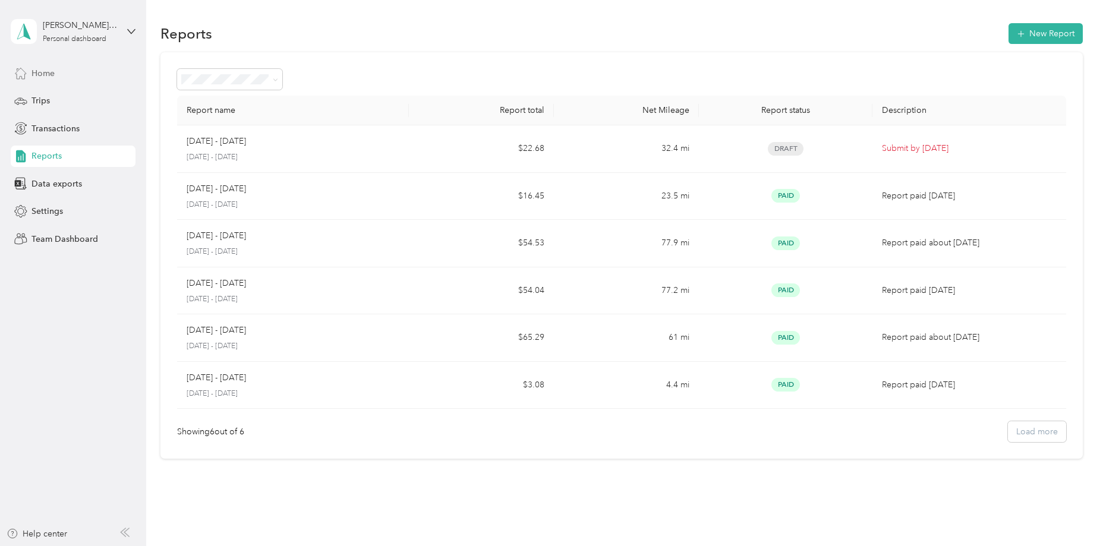
click at [75, 77] on div "Home" at bounding box center [73, 72] width 125 height 21
